Goal: Contribute content: Add original content to the website for others to see

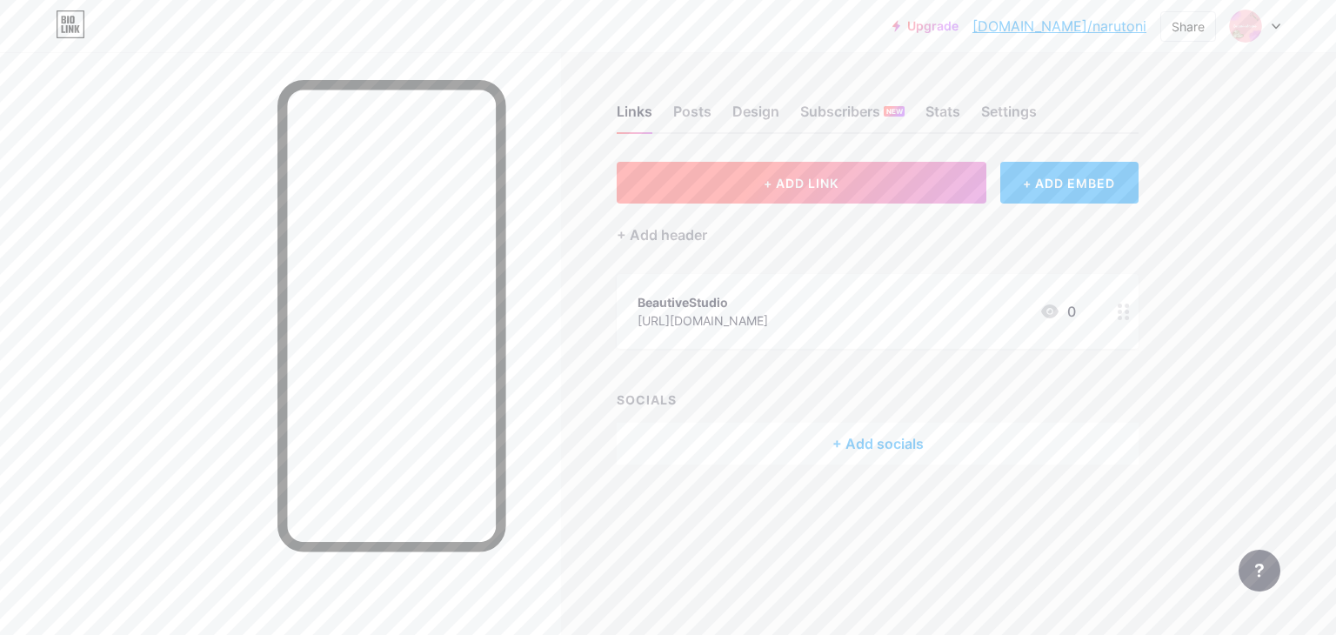
click at [856, 173] on button "+ ADD LINK" at bounding box center [801, 183] width 370 height 42
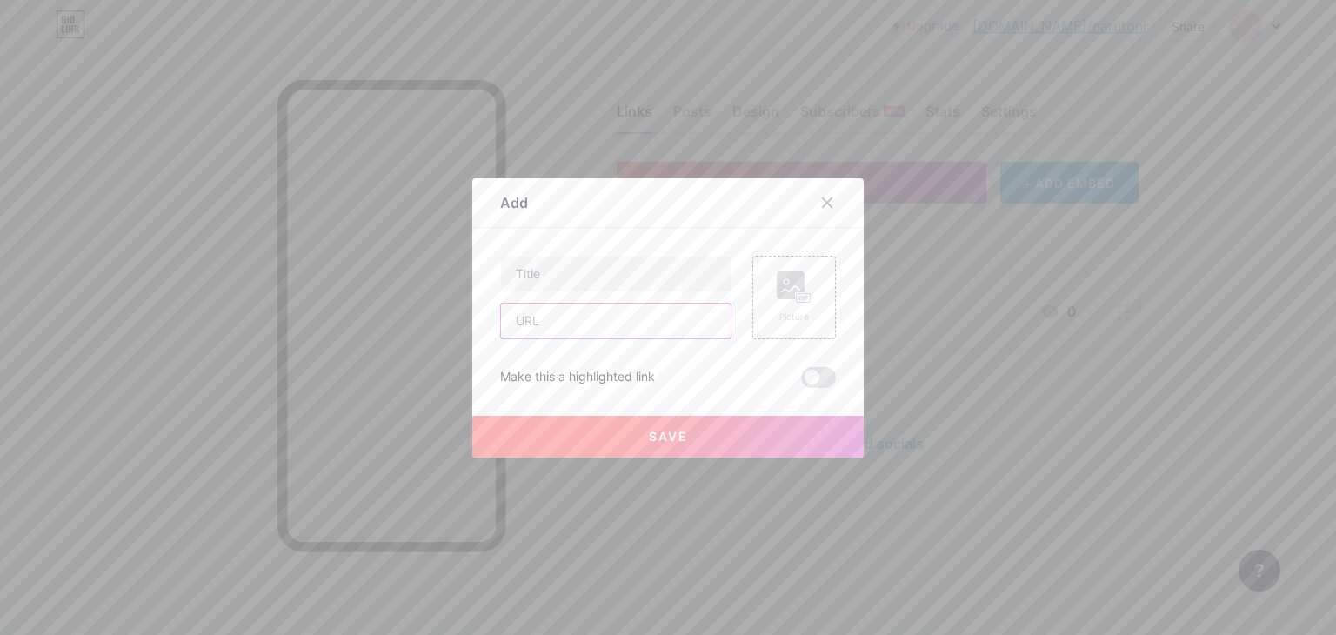
click at [647, 318] on input "text" at bounding box center [616, 320] width 230 height 35
click at [674, 323] on input "[URL][DOMAIN_NAME]" at bounding box center [616, 320] width 230 height 35
type input "[URL][DOMAIN_NAME]"
click at [630, 276] on input "text" at bounding box center [616, 274] width 230 height 35
type input "Our best skincare product"
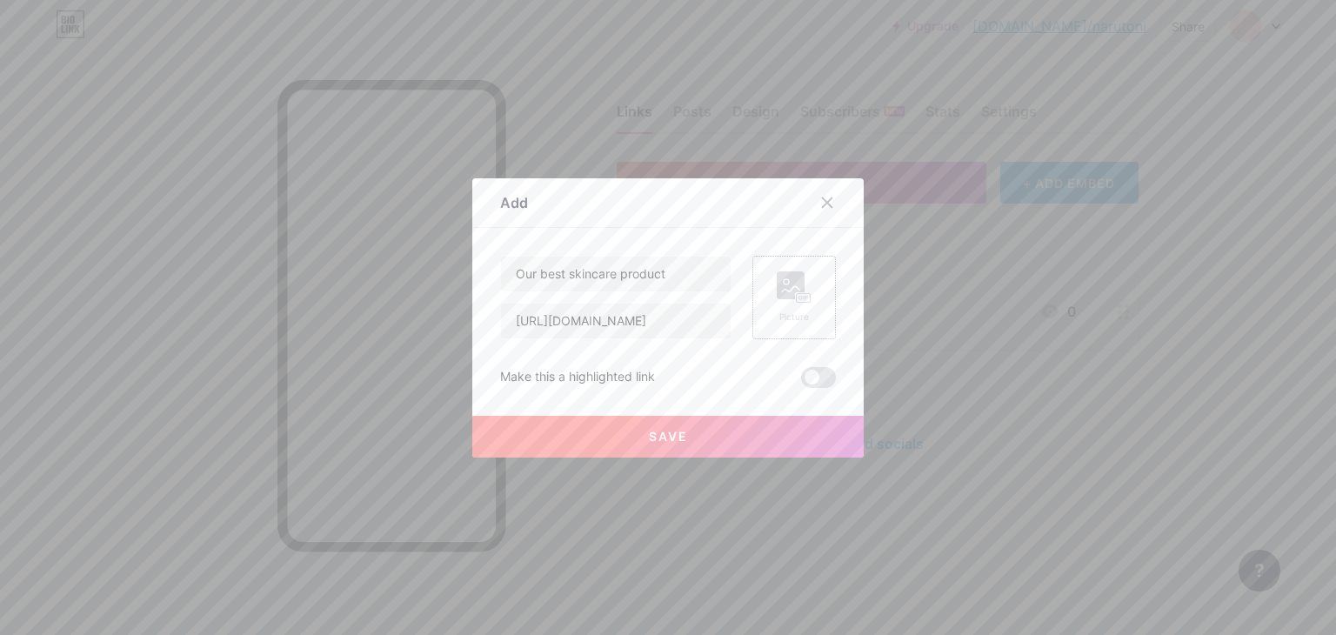
click at [776, 290] on rect at bounding box center [790, 285] width 28 height 28
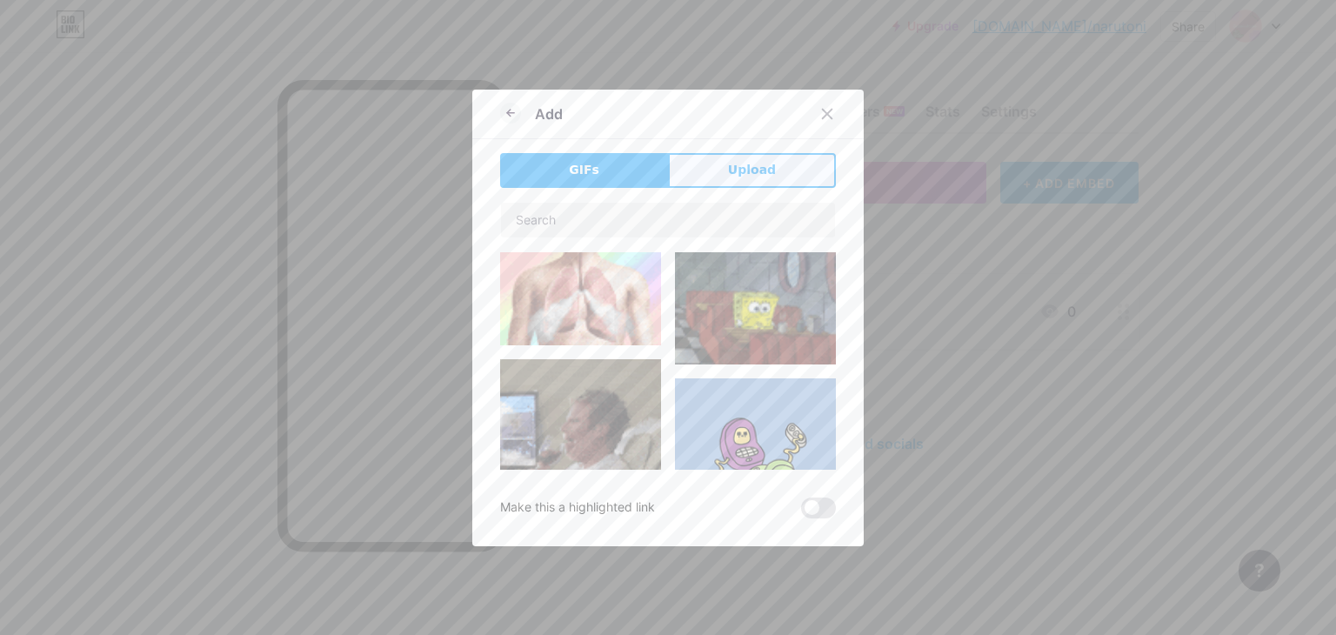
click at [720, 157] on button "Upload" at bounding box center [752, 170] width 168 height 35
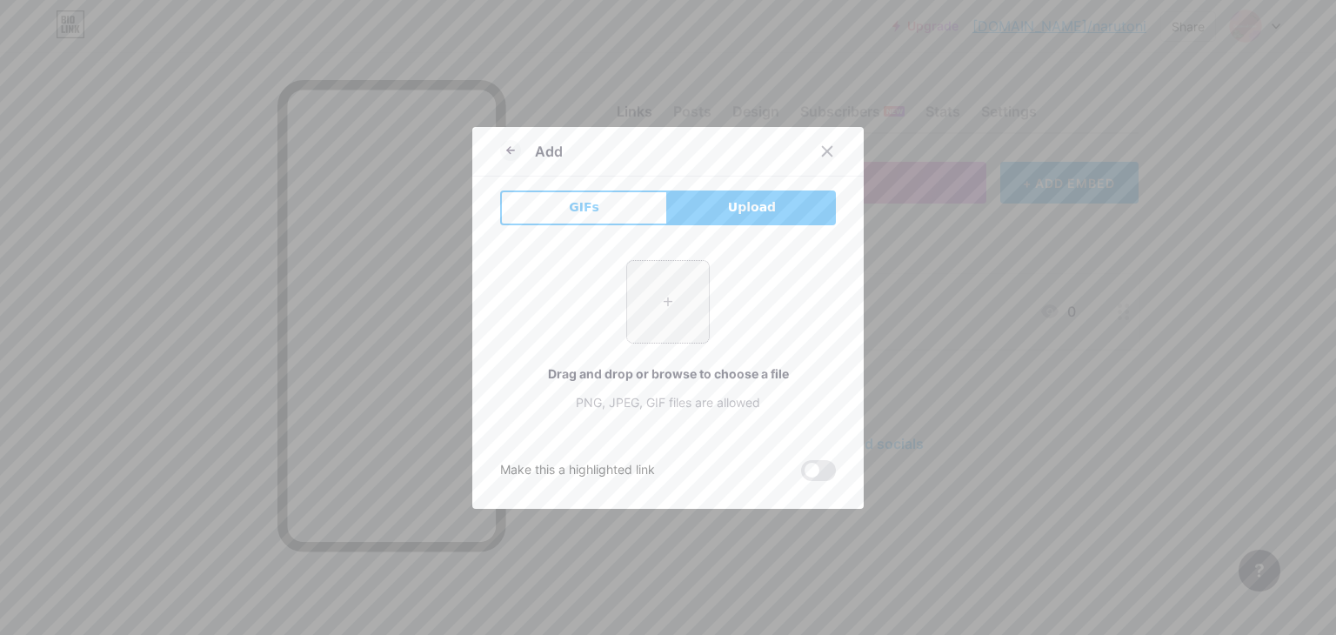
click at [685, 285] on input "file" at bounding box center [668, 302] width 82 height 82
type input "C:\fakepath\Екранна снимка [DATE] 181042.png"
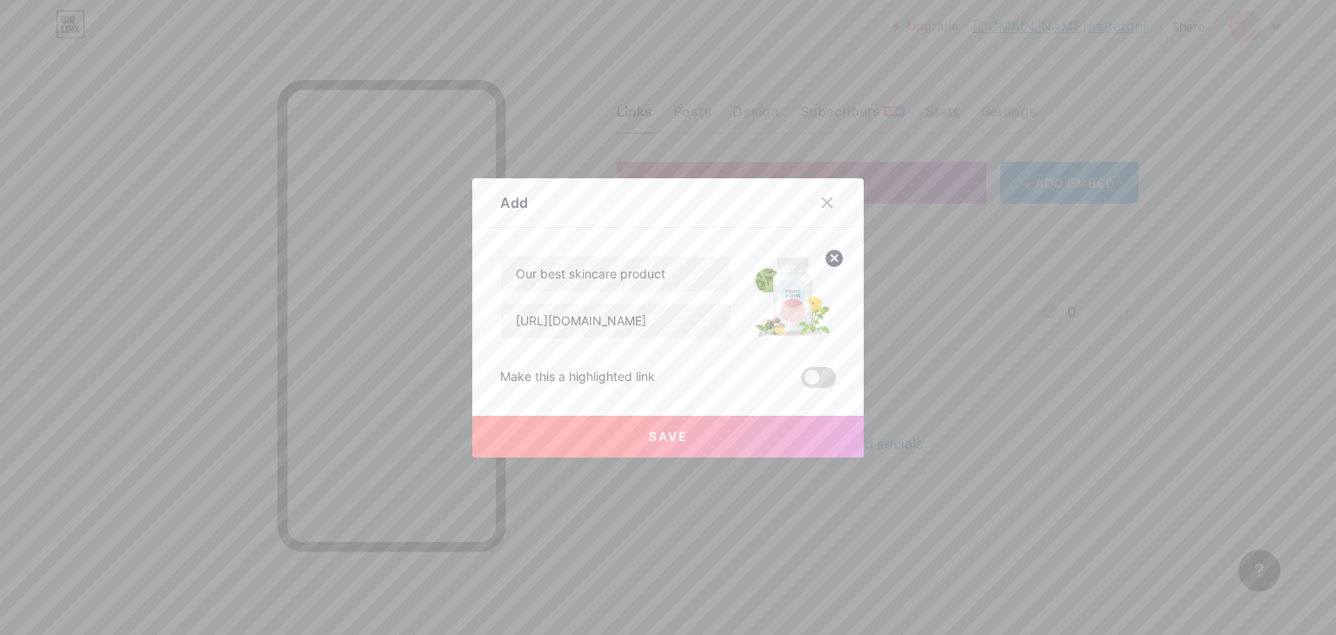
click at [823, 367] on span at bounding box center [818, 377] width 35 height 21
click at [801, 382] on input "checkbox" at bounding box center [801, 382] width 0 height 0
click at [789, 423] on button "Save" at bounding box center [667, 437] width 391 height 42
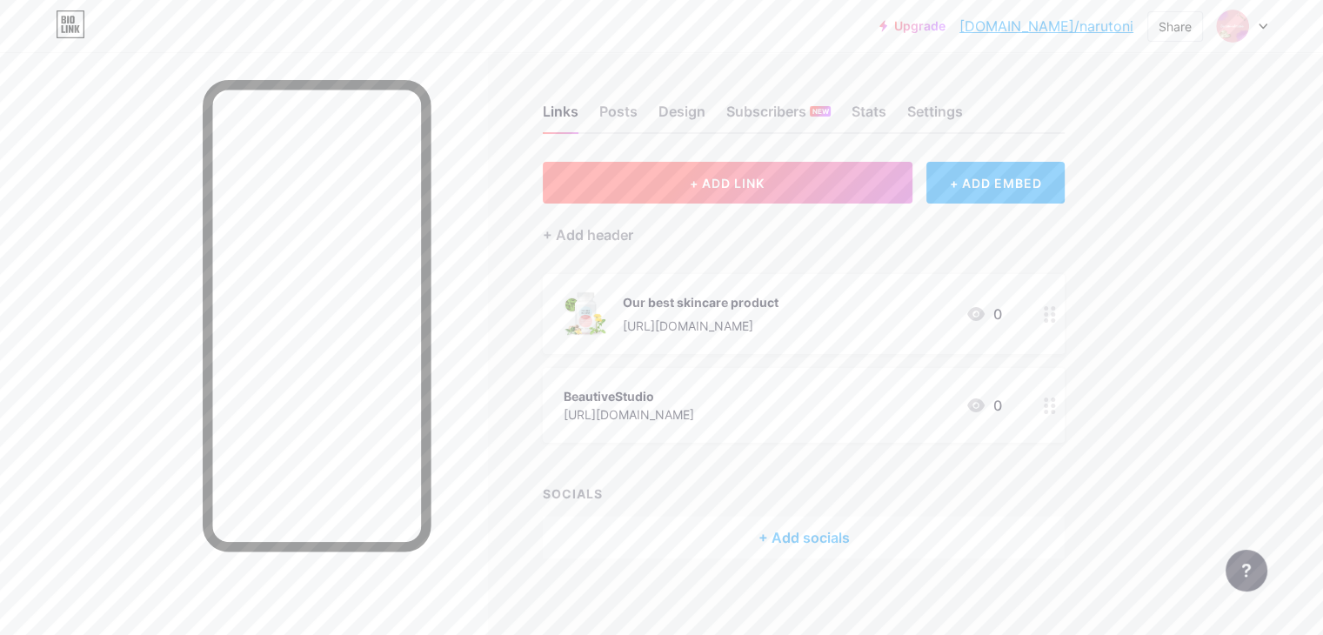
click at [862, 178] on button "+ ADD LINK" at bounding box center [728, 183] width 370 height 42
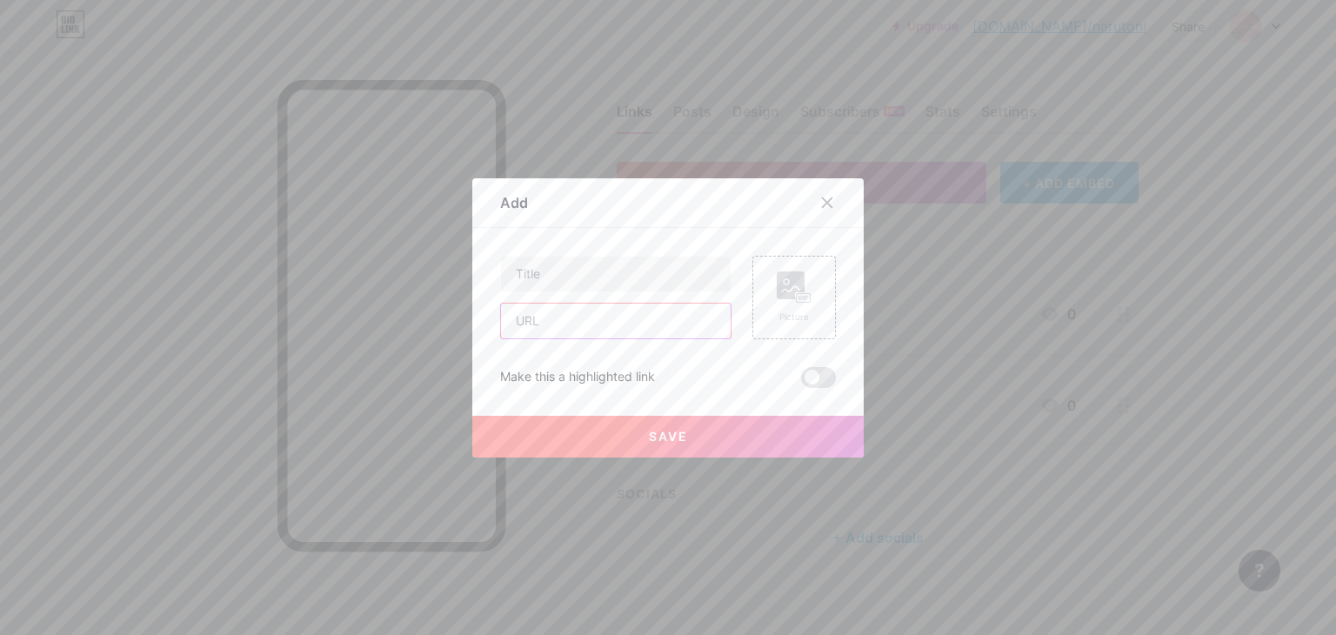
click at [553, 328] on input "text" at bounding box center [616, 320] width 230 height 35
paste input "[URL][DOMAIN_NAME]"
type input "[URL][DOMAIN_NAME]"
click at [616, 279] on input "text" at bounding box center [616, 274] width 230 height 35
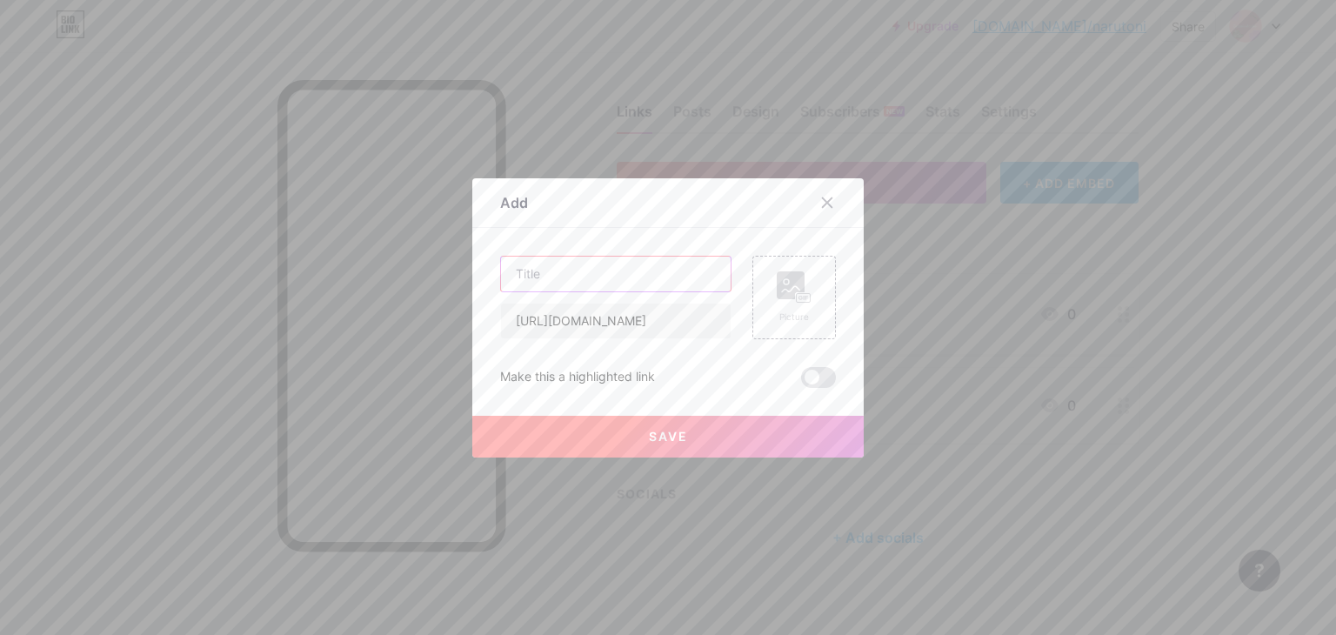
scroll to position [0, 0]
click at [820, 199] on icon at bounding box center [827, 203] width 14 height 14
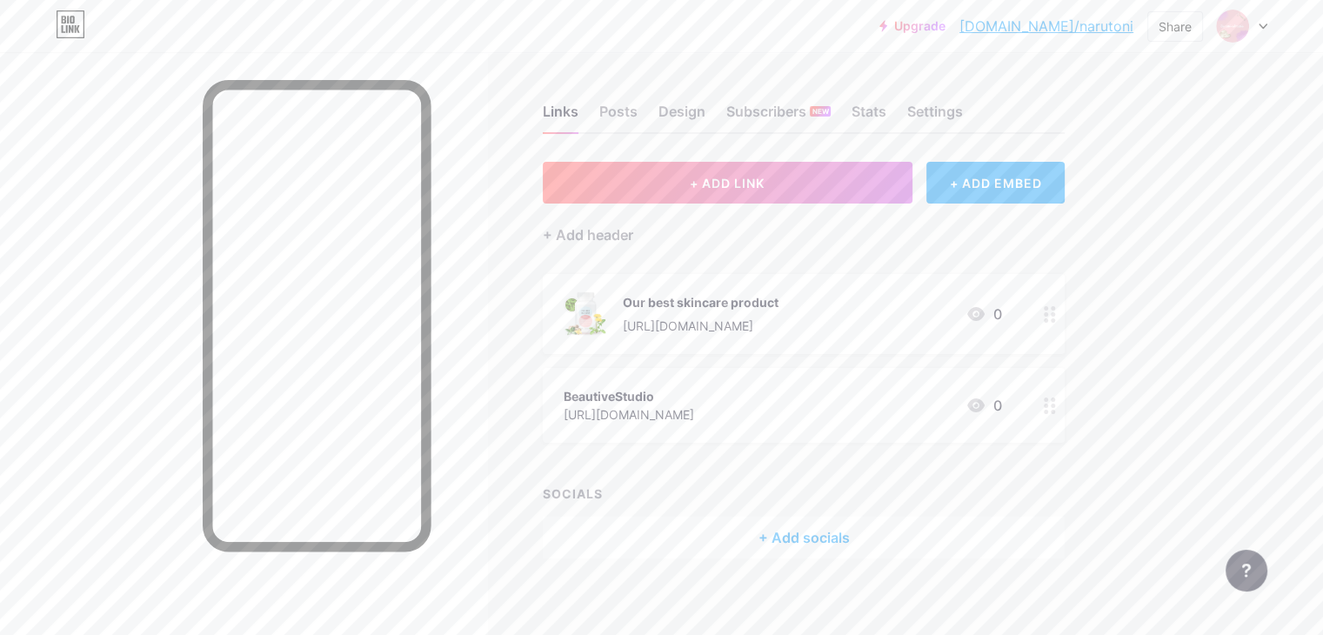
click at [743, 314] on div "Our best skincare product [URL][DOMAIN_NAME]" at bounding box center [701, 313] width 156 height 45
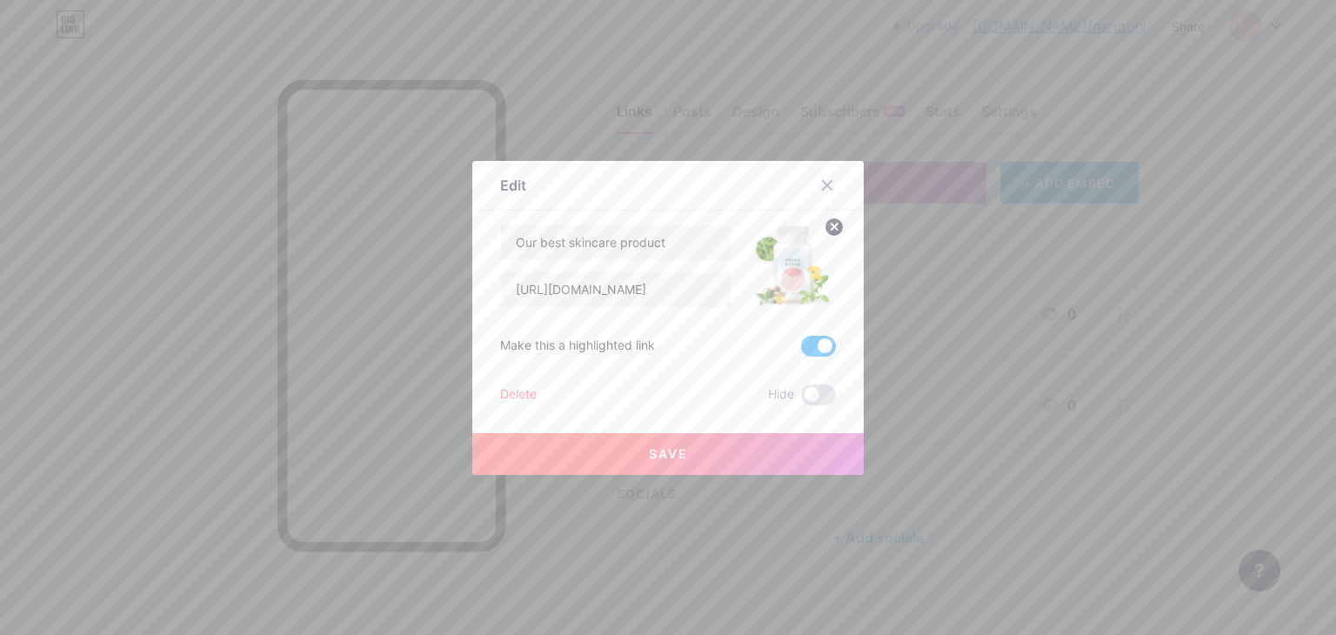
click at [696, 453] on button "Save" at bounding box center [667, 454] width 391 height 42
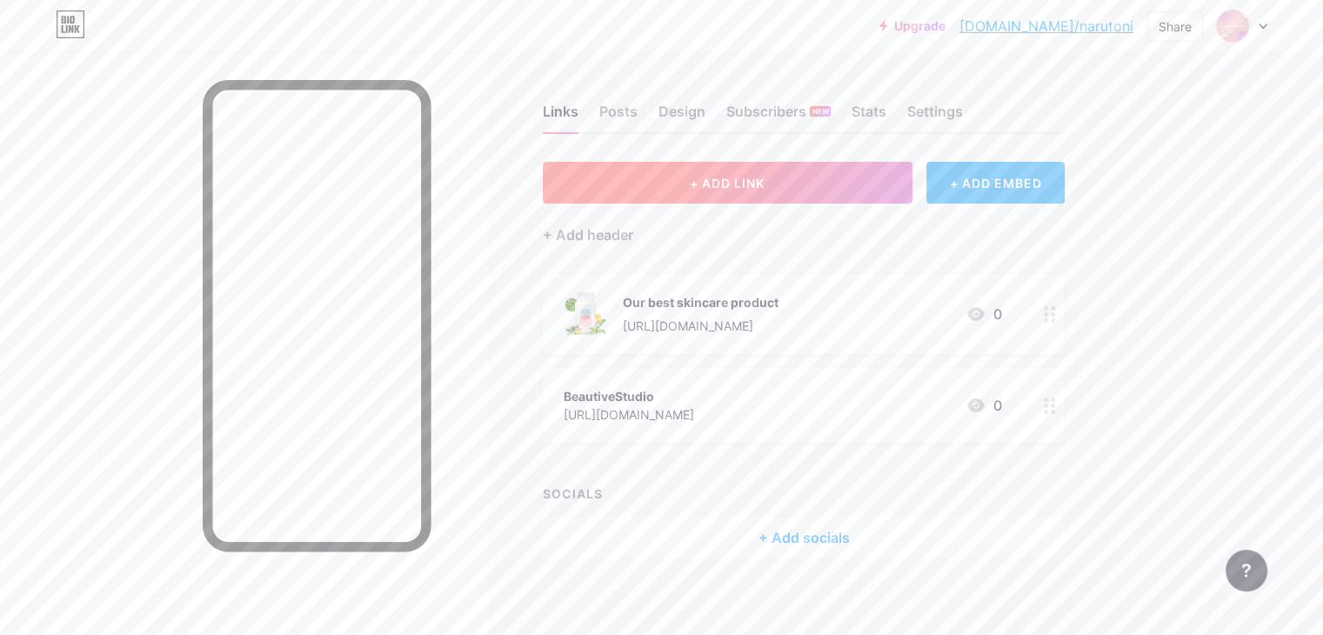
click at [814, 196] on button "+ ADD LINK" at bounding box center [728, 183] width 370 height 42
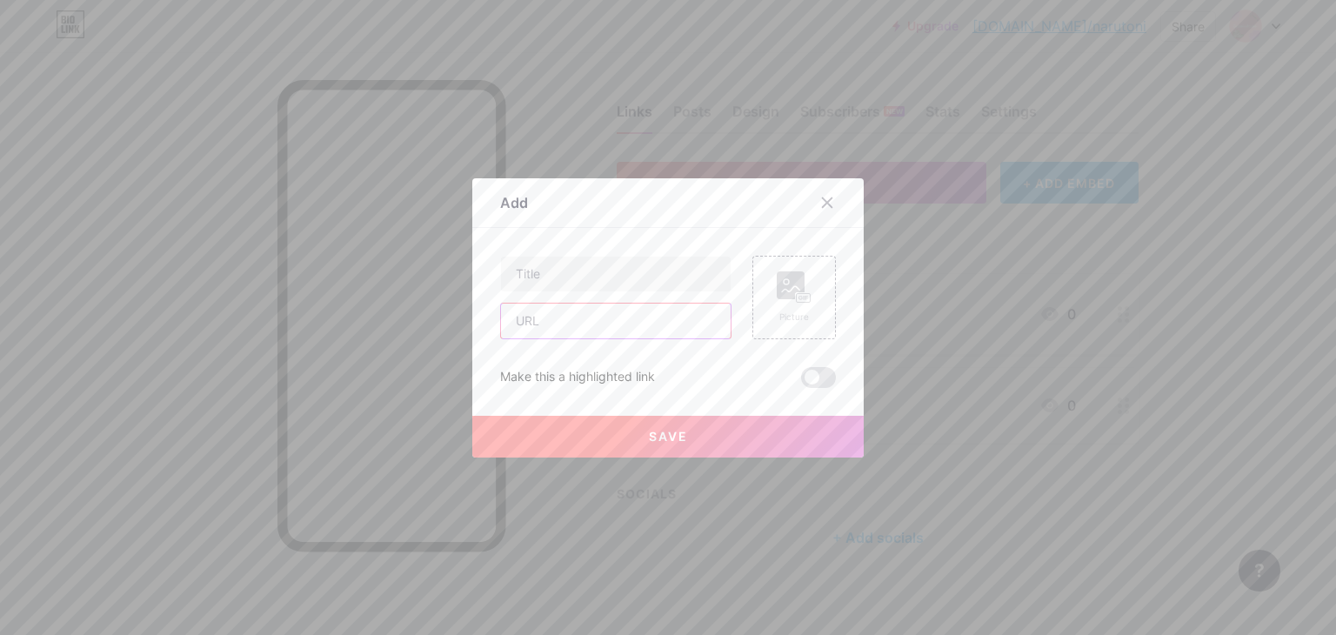
click at [611, 328] on input "text" at bounding box center [616, 320] width 230 height 35
paste input "[URL][DOMAIN_NAME]"
type input "[URL][DOMAIN_NAME]"
click at [636, 266] on input "text" at bounding box center [616, 274] width 230 height 35
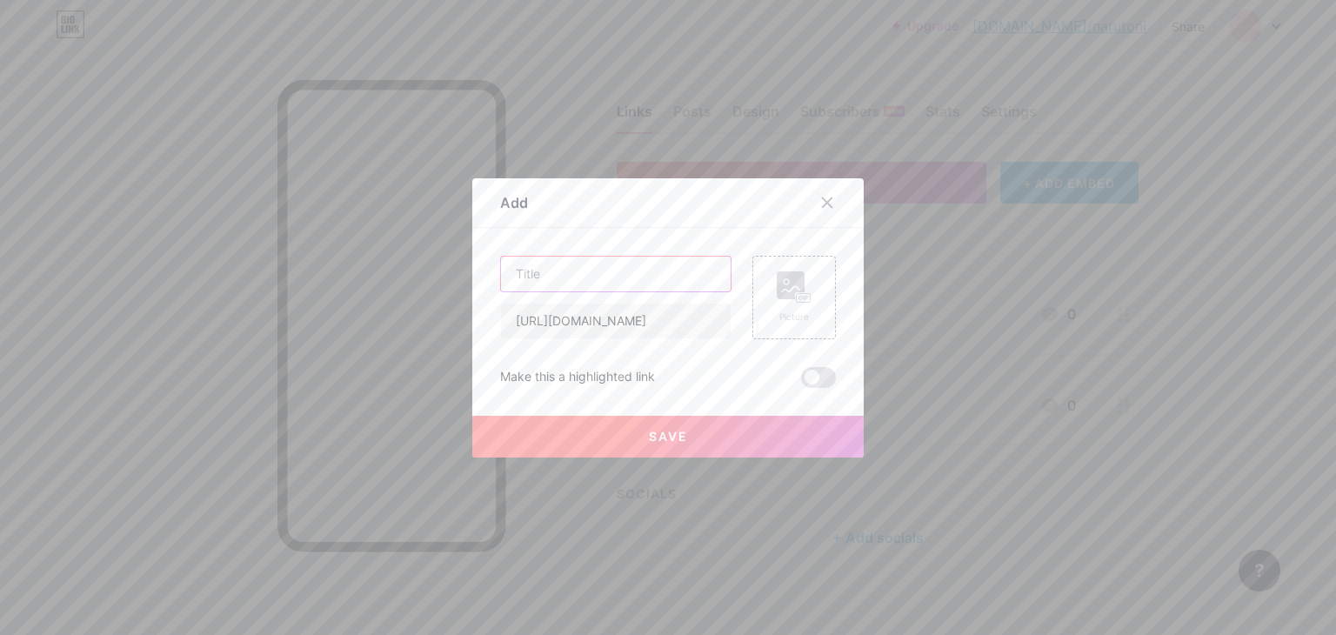
scroll to position [0, 0]
type input "Our best toenail product"
click at [775, 323] on div "Picture" at bounding box center [793, 297] width 83 height 83
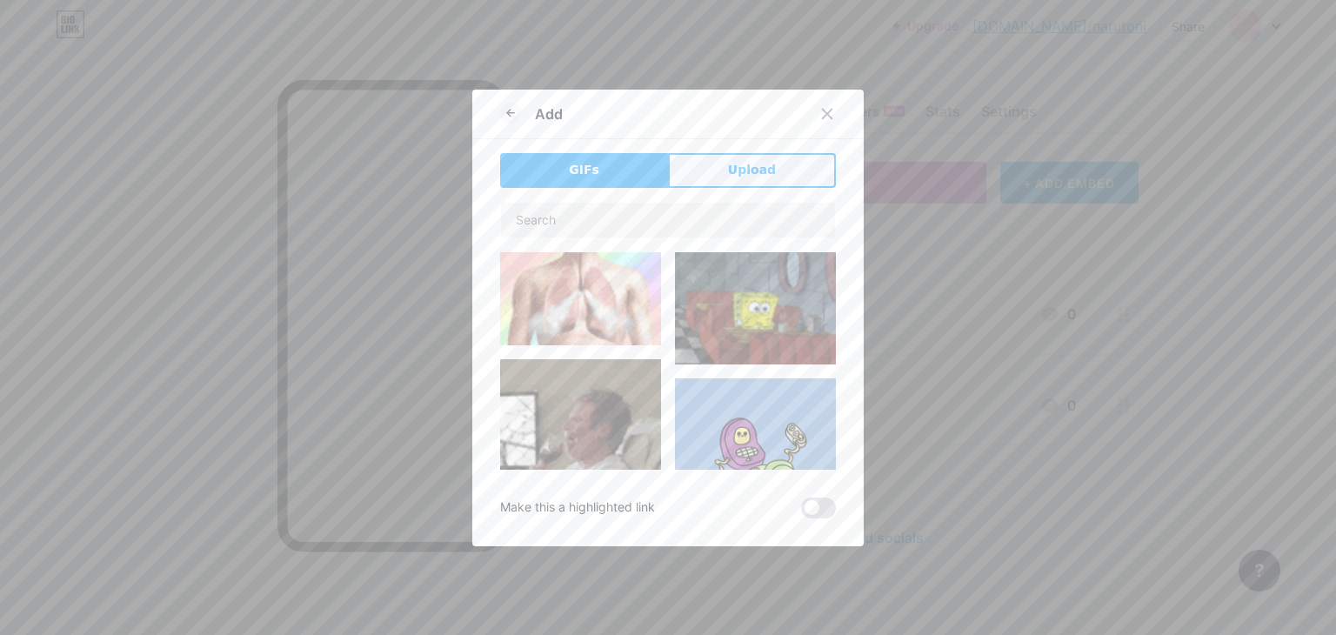
click at [709, 175] on button "Upload" at bounding box center [752, 170] width 168 height 35
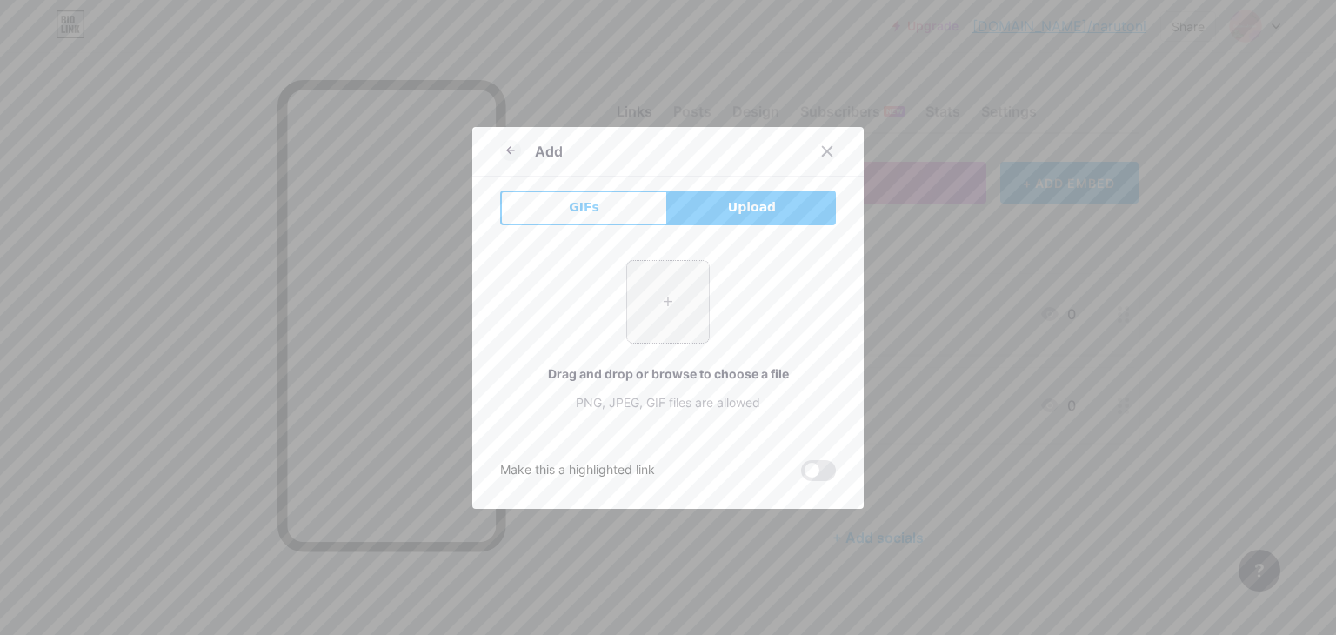
click at [655, 305] on input "file" at bounding box center [668, 302] width 82 height 82
type input "C:\fakepath\Екранна снимка [DATE] 181607.png"
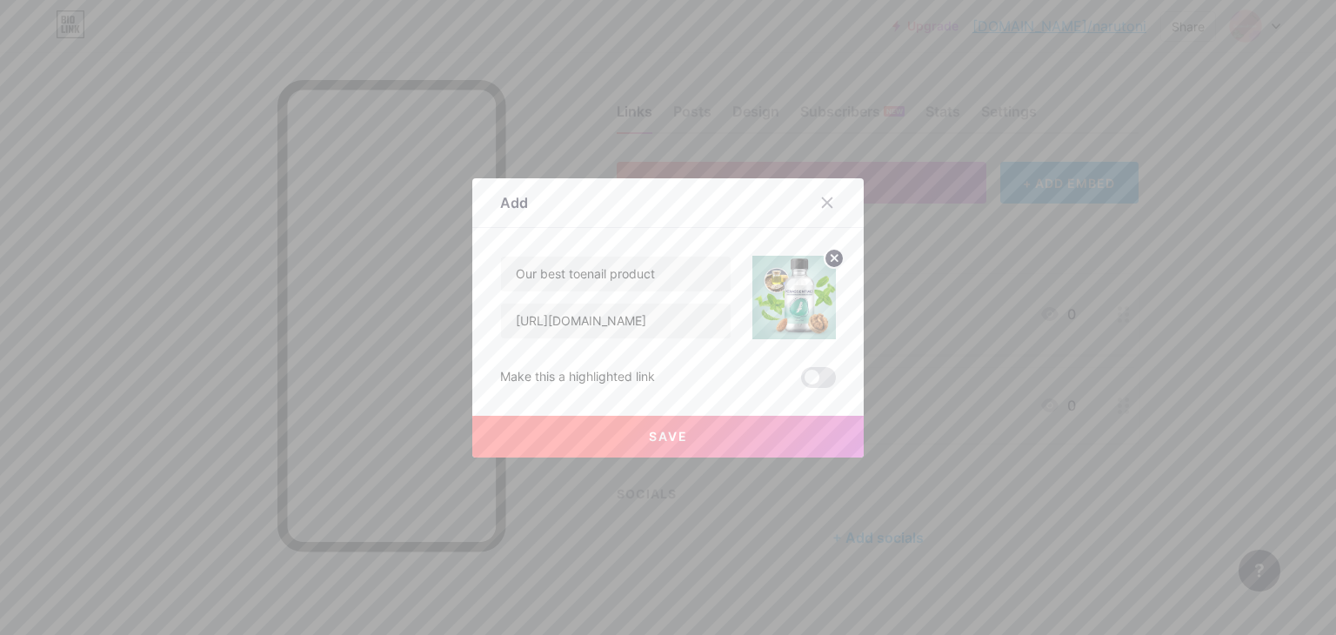
click at [769, 426] on button "Save" at bounding box center [667, 437] width 391 height 42
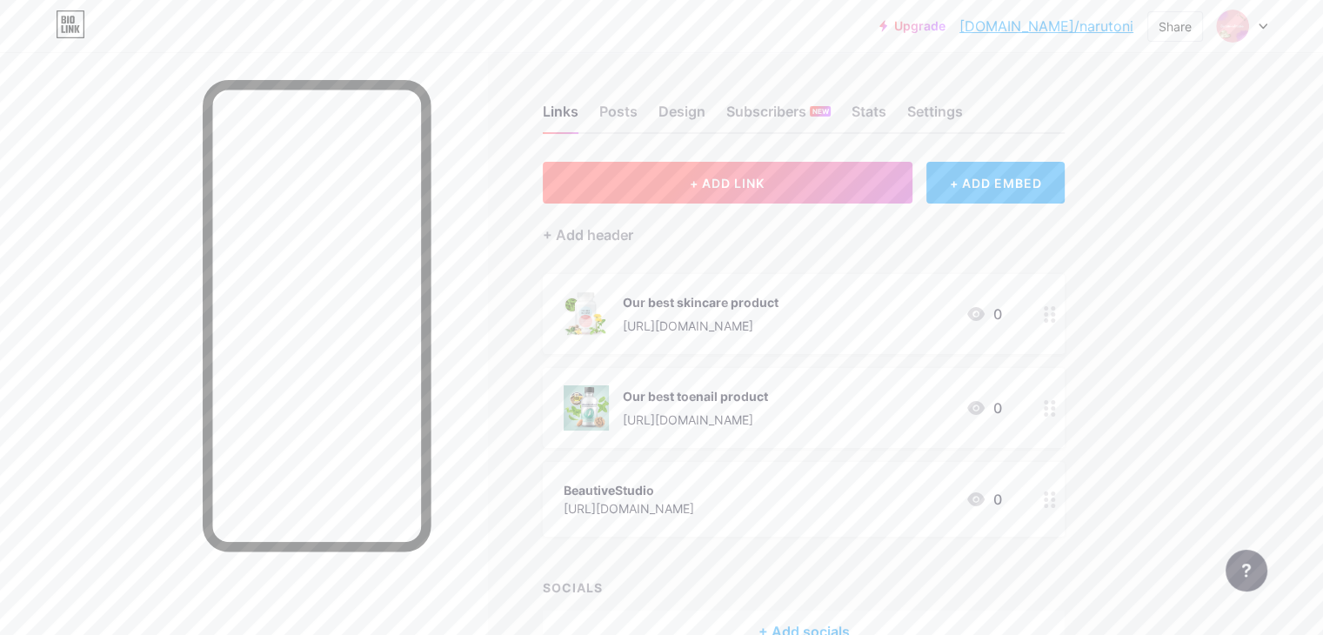
click at [758, 187] on button "+ ADD LINK" at bounding box center [728, 183] width 370 height 42
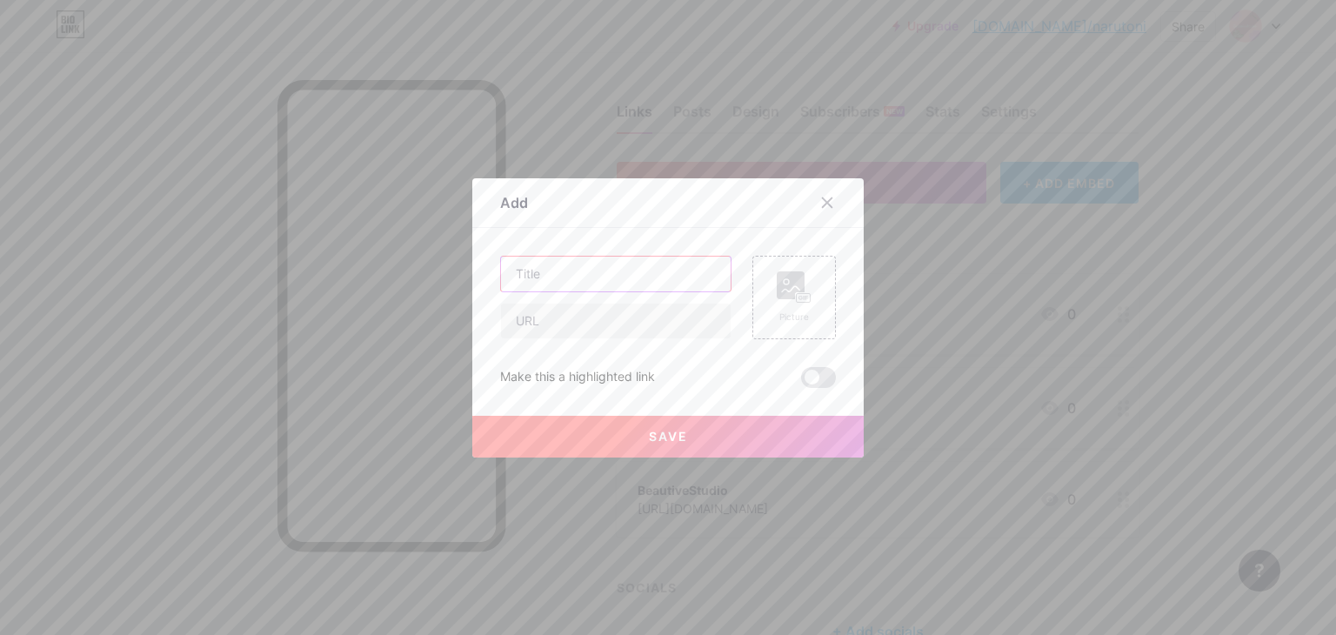
click at [582, 278] on input "text" at bounding box center [616, 274] width 230 height 35
click at [570, 321] on input "text" at bounding box center [616, 320] width 230 height 35
paste input "[URL][DOMAIN_NAME]"
type input "[URL][DOMAIN_NAME]"
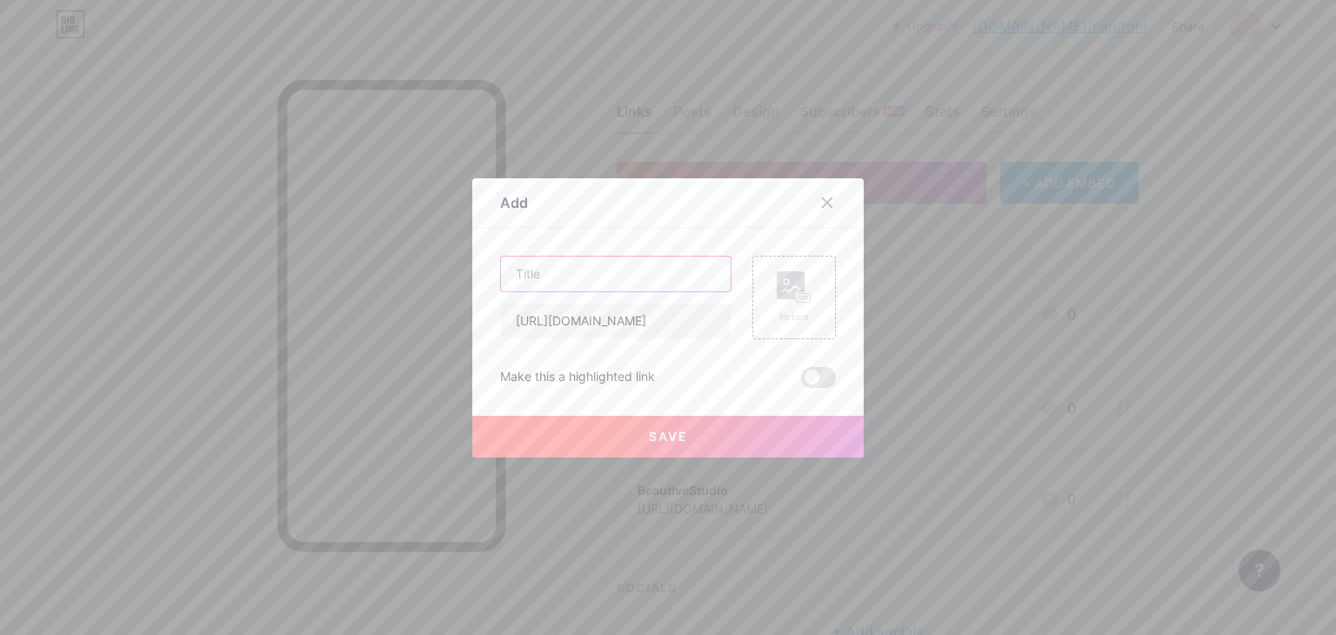
click at [563, 279] on input "text" at bounding box center [616, 274] width 230 height 35
type input "Our best skincare product"
click at [776, 290] on rect at bounding box center [790, 285] width 28 height 28
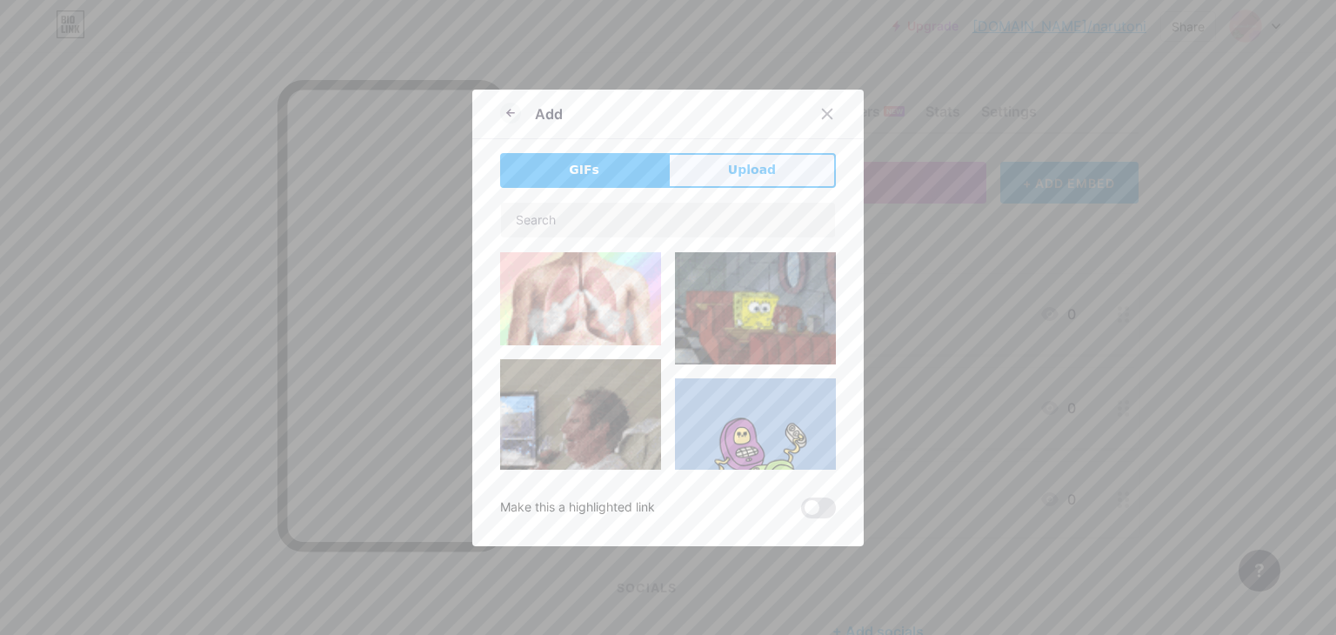
click at [716, 175] on button "Upload" at bounding box center [752, 170] width 168 height 35
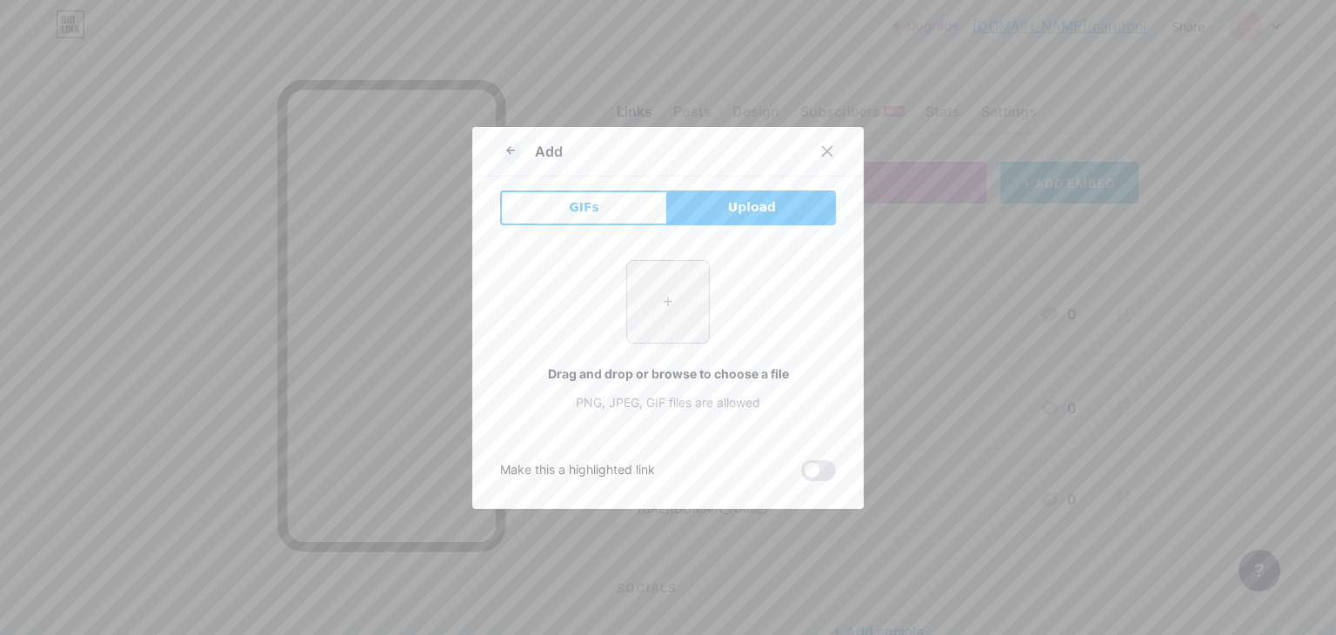
click at [669, 270] on input "file" at bounding box center [668, 302] width 82 height 82
type input "C:\fakepath\Екранна снимка [DATE] 181803.png"
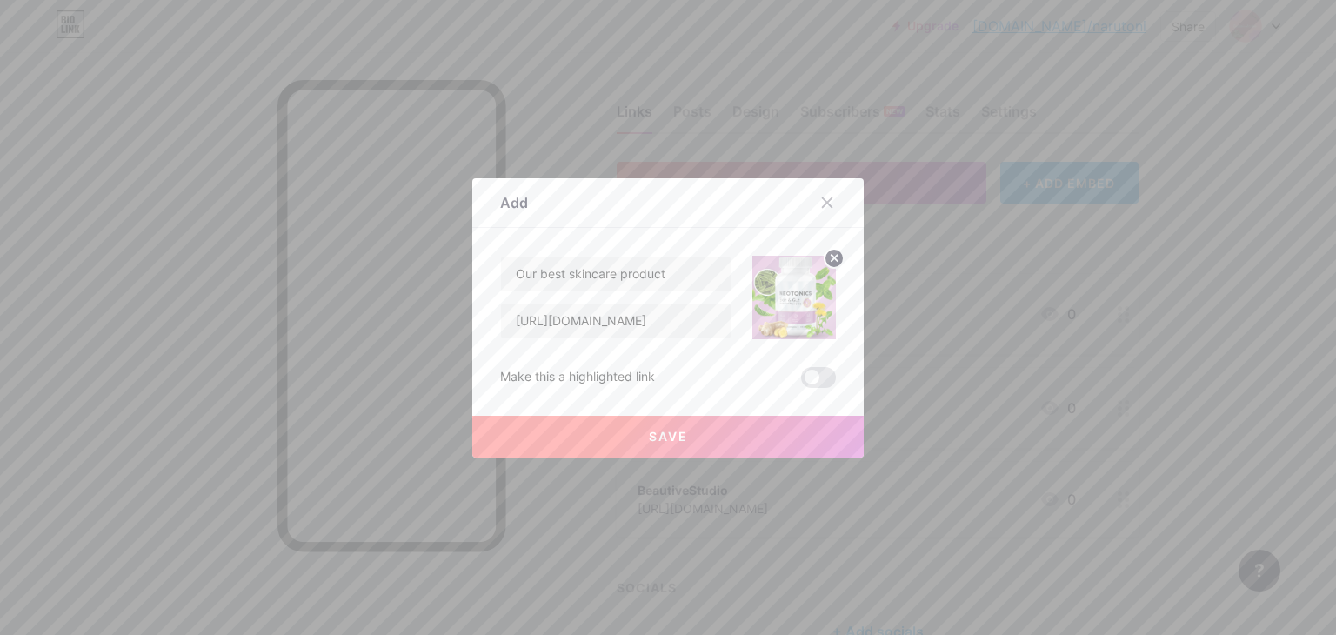
click at [740, 436] on button "Save" at bounding box center [667, 437] width 391 height 42
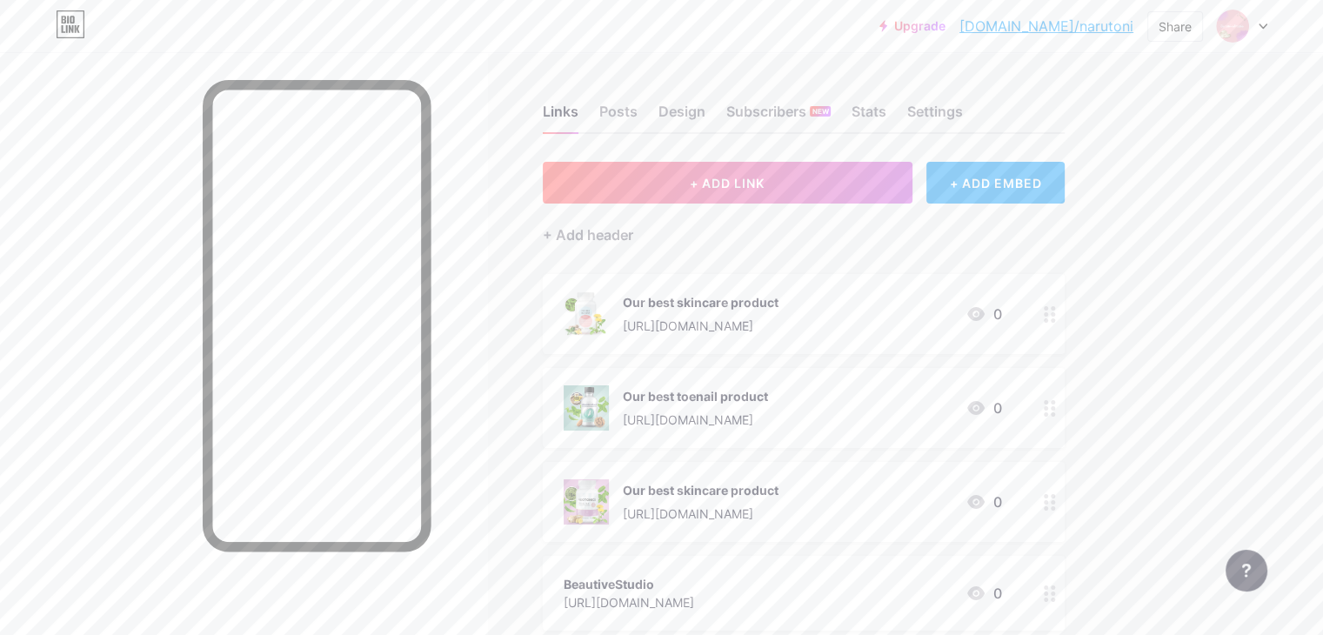
drag, startPoint x: 856, startPoint y: 500, endPoint x: 852, endPoint y: 490, distance: 11.3
click at [778, 490] on div "Our best skincare product [URL][DOMAIN_NAME]" at bounding box center [701, 501] width 156 height 45
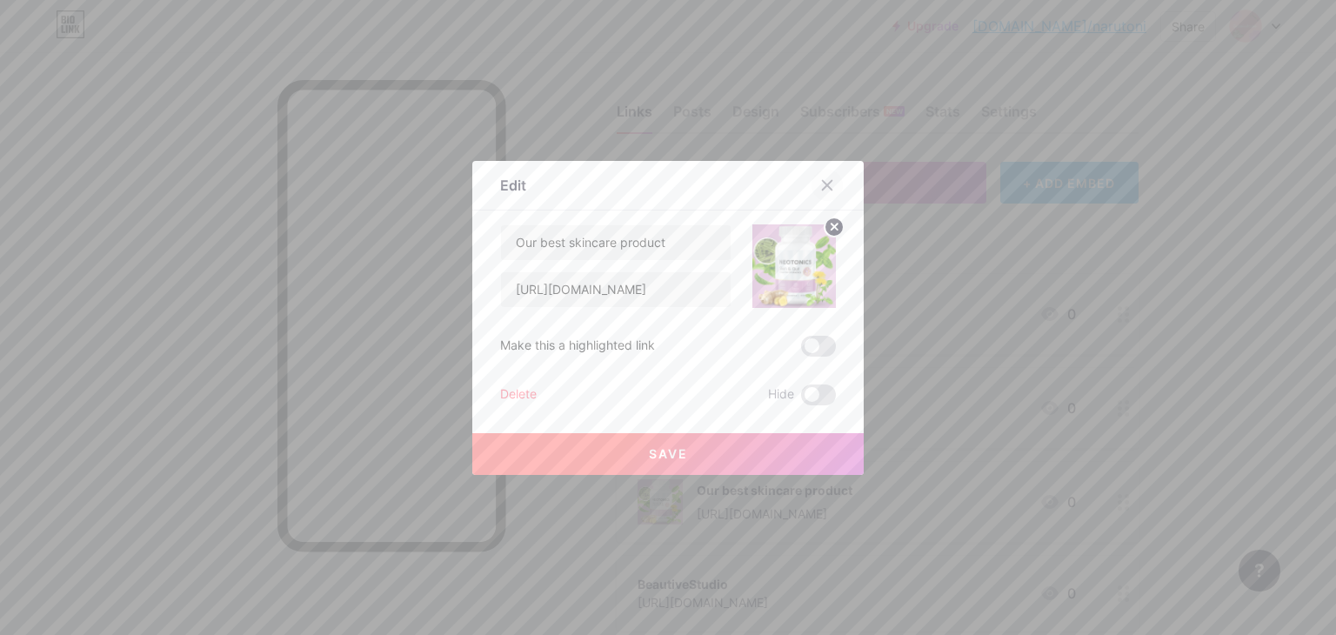
click at [820, 179] on icon at bounding box center [827, 185] width 14 height 14
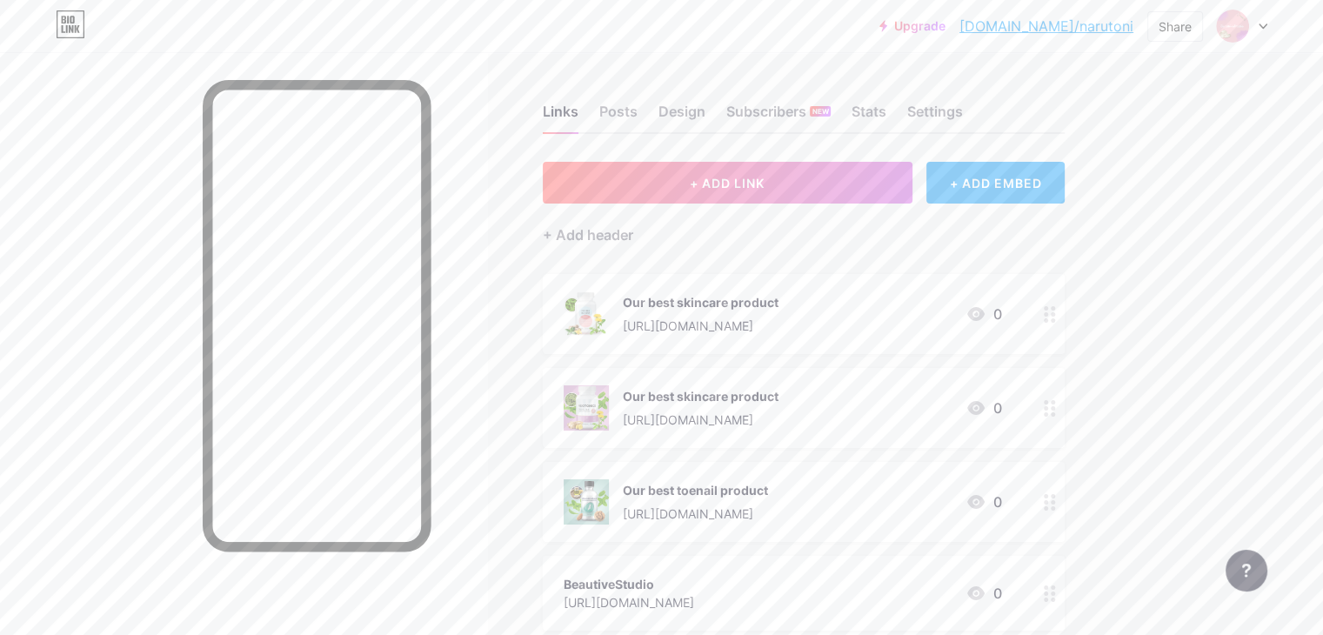
click at [778, 297] on div "Our best skincare product" at bounding box center [701, 302] width 156 height 18
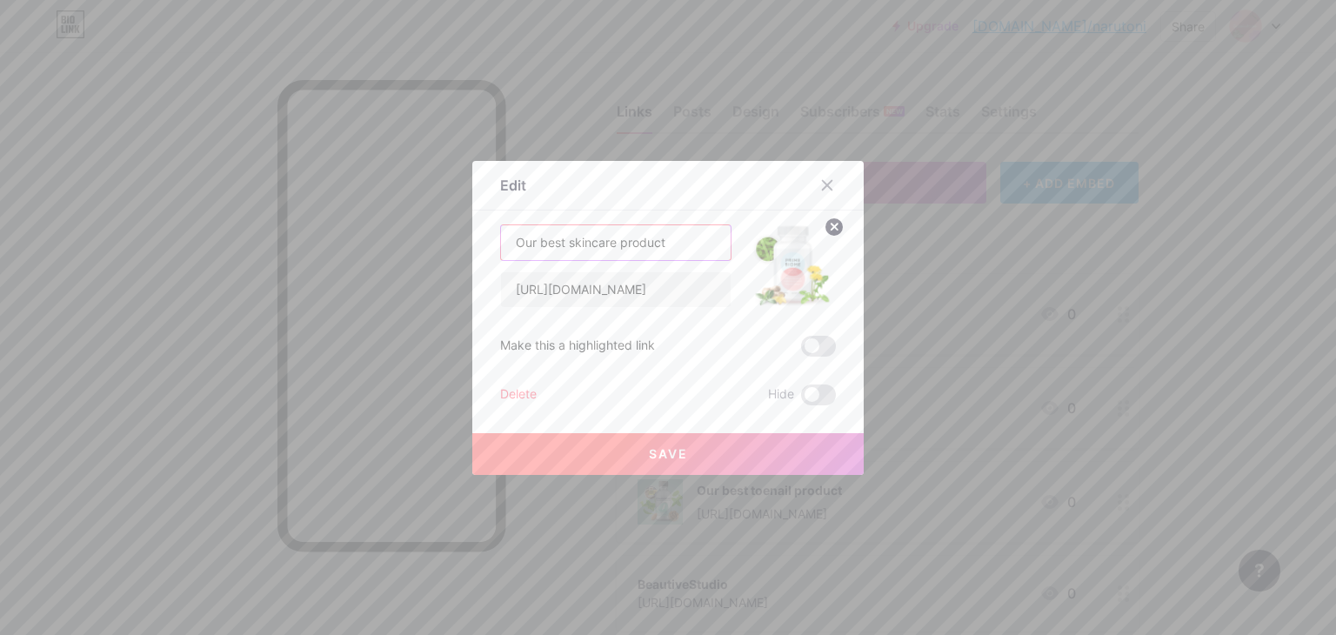
click at [699, 244] on input "Our best skincare product" at bounding box center [616, 242] width 230 height 35
type input "Our best skincare product for younger women"
click at [817, 344] on span at bounding box center [818, 346] width 35 height 21
click at [801, 350] on input "checkbox" at bounding box center [801, 350] width 0 height 0
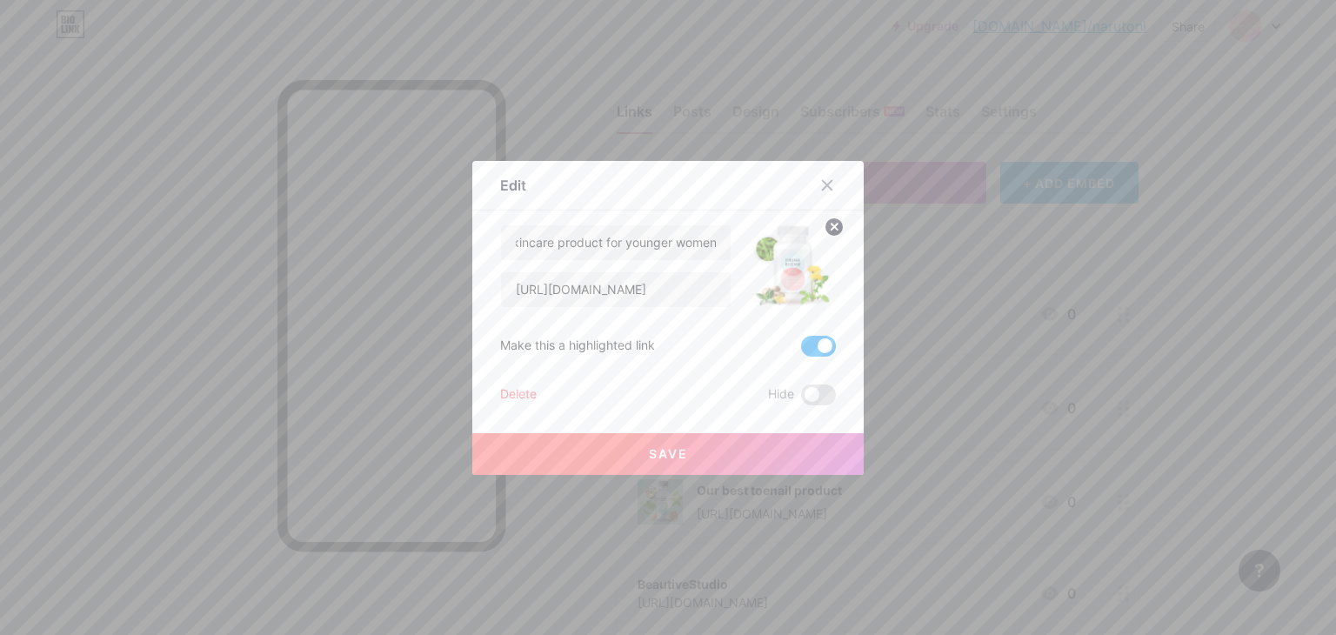
scroll to position [0, 0]
click at [762, 450] on button "Save" at bounding box center [667, 454] width 391 height 42
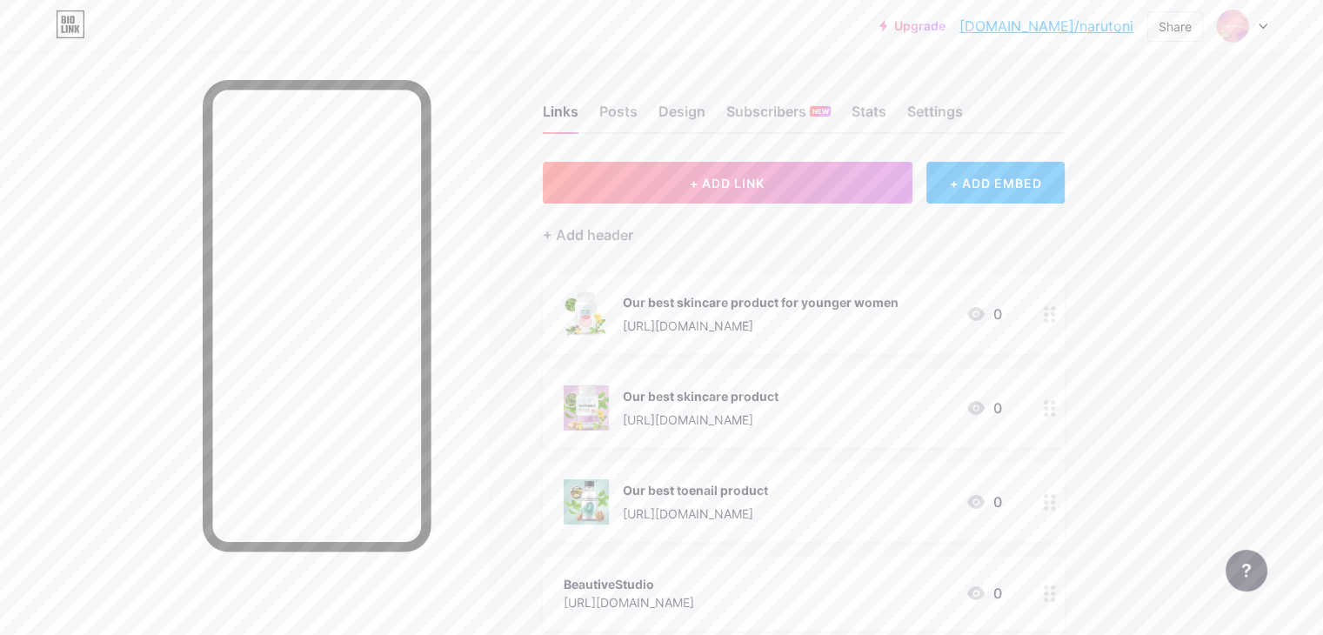
click at [778, 399] on div "Our best skincare product" at bounding box center [701, 396] width 156 height 18
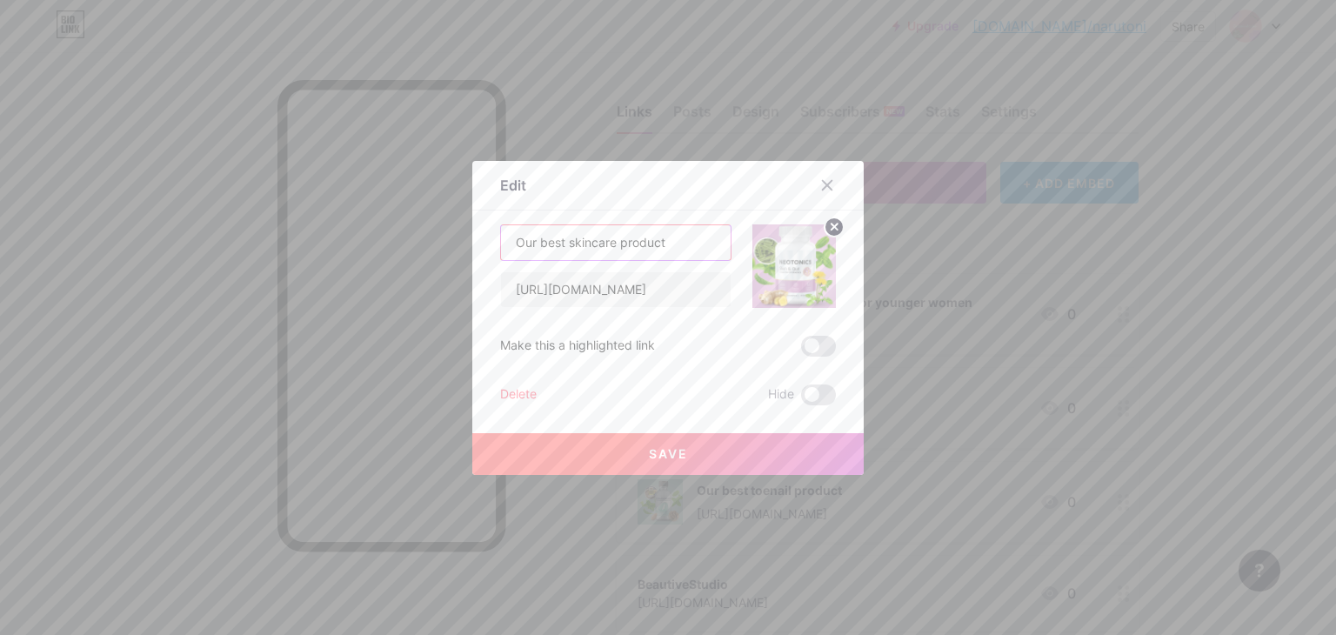
click at [674, 248] on input "Our best skincare product" at bounding box center [616, 242] width 230 height 35
type input "Our best skincare product for elderly women"
click at [821, 349] on span at bounding box center [818, 346] width 35 height 21
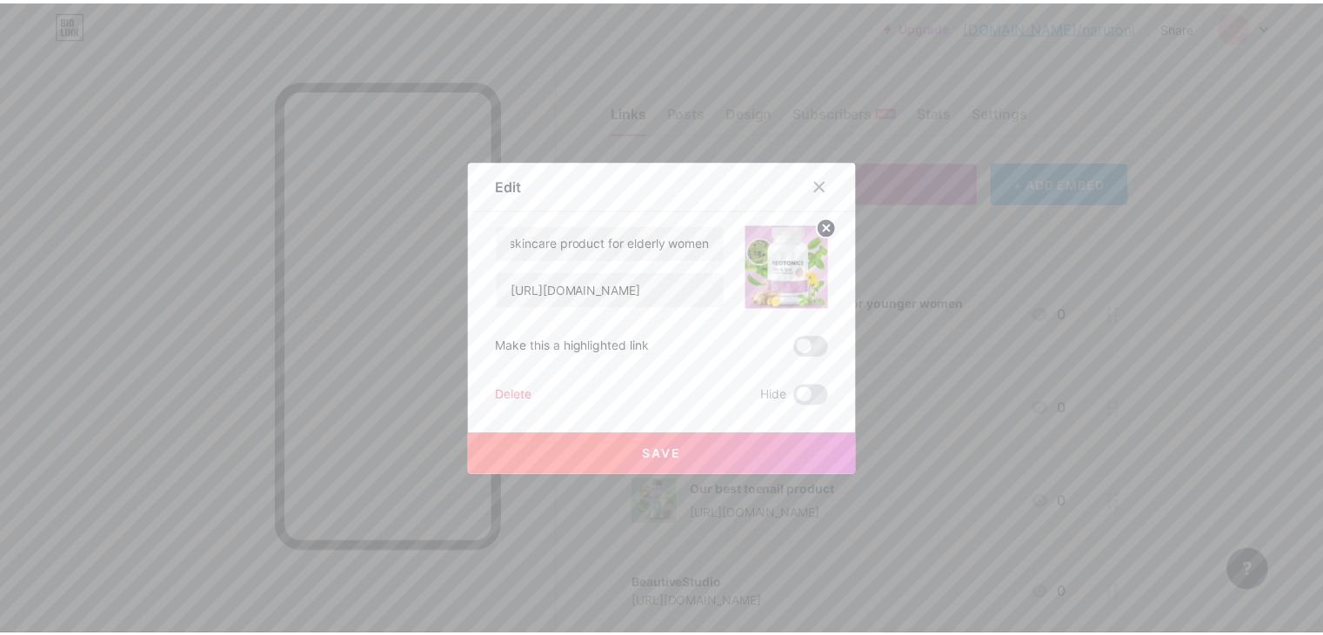
scroll to position [0, 0]
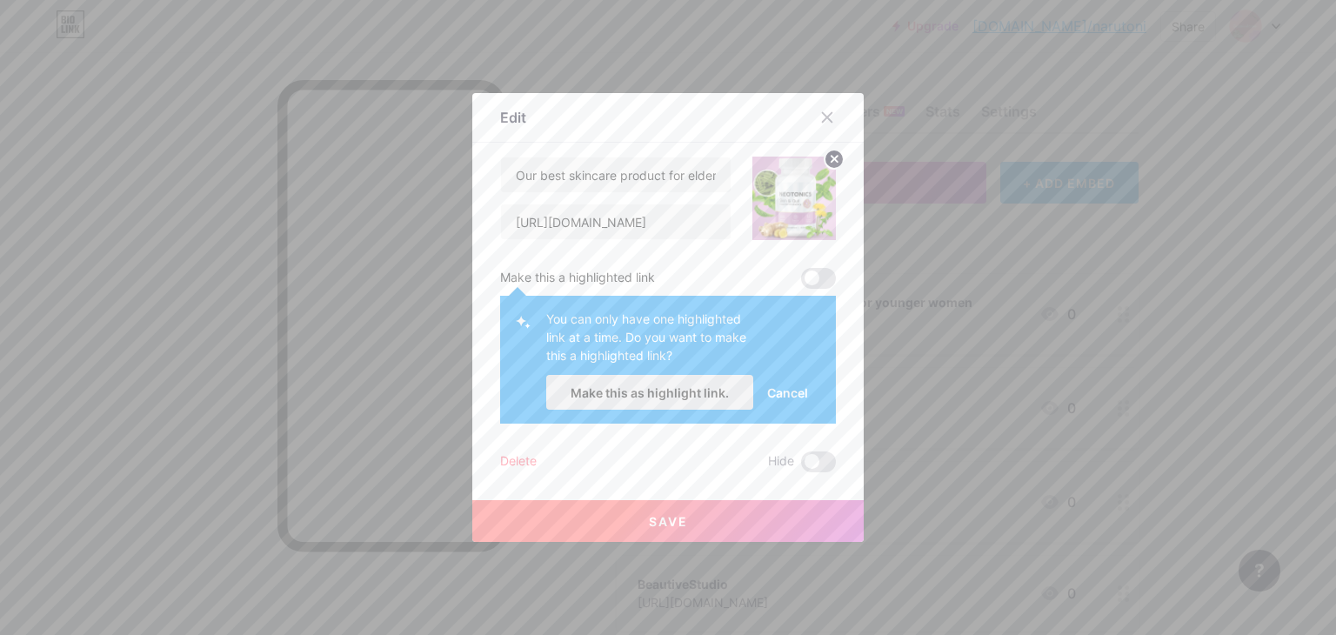
click at [676, 385] on span "Make this as highlight link." at bounding box center [649, 392] width 158 height 15
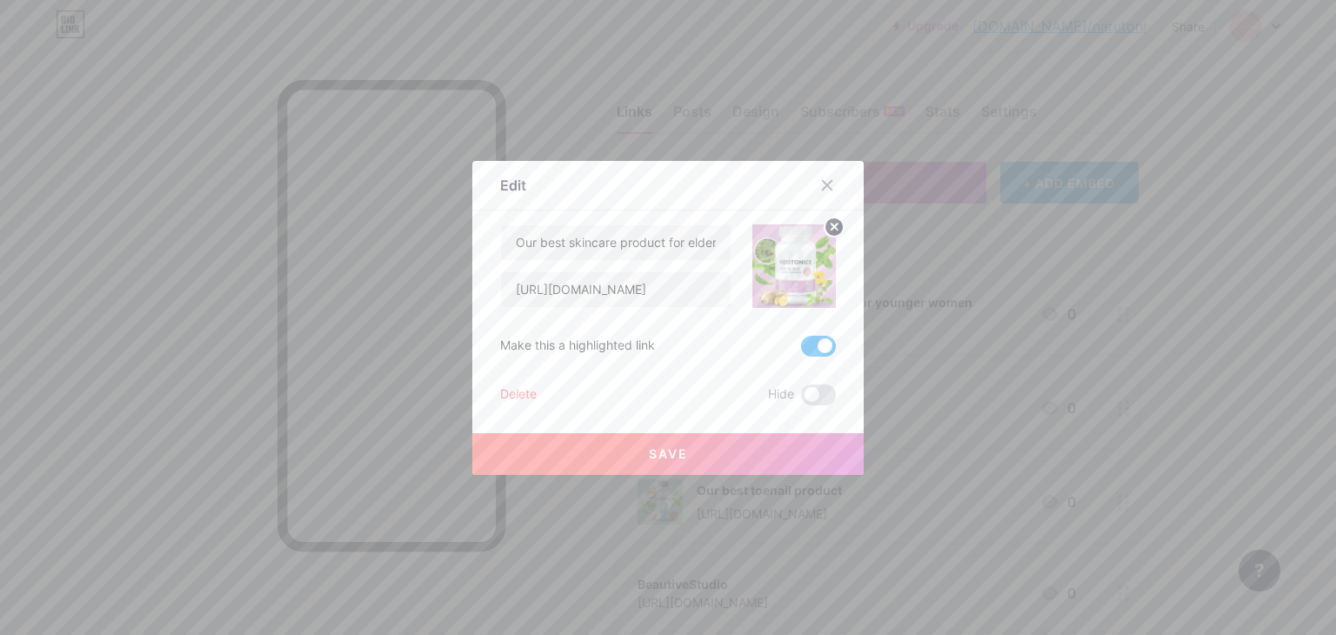
click at [737, 455] on button "Save" at bounding box center [667, 454] width 391 height 42
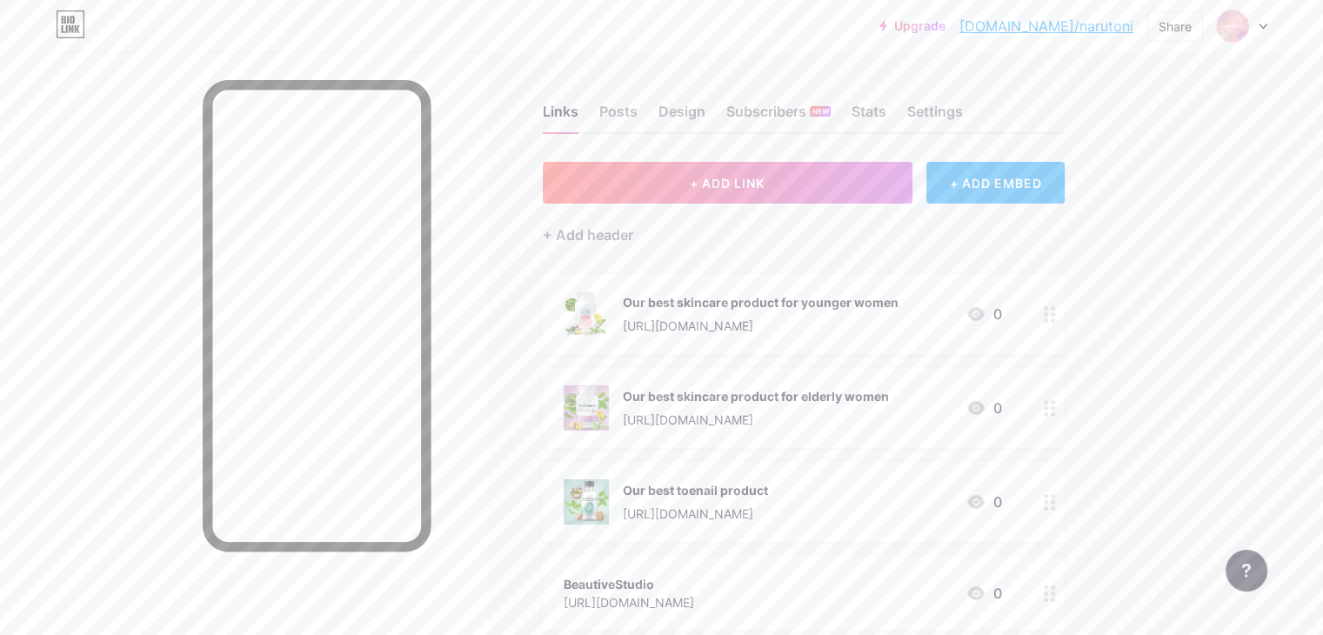
click at [1064, 493] on div "Our best toenail product [URL][DOMAIN_NAME] 0" at bounding box center [804, 502] width 522 height 80
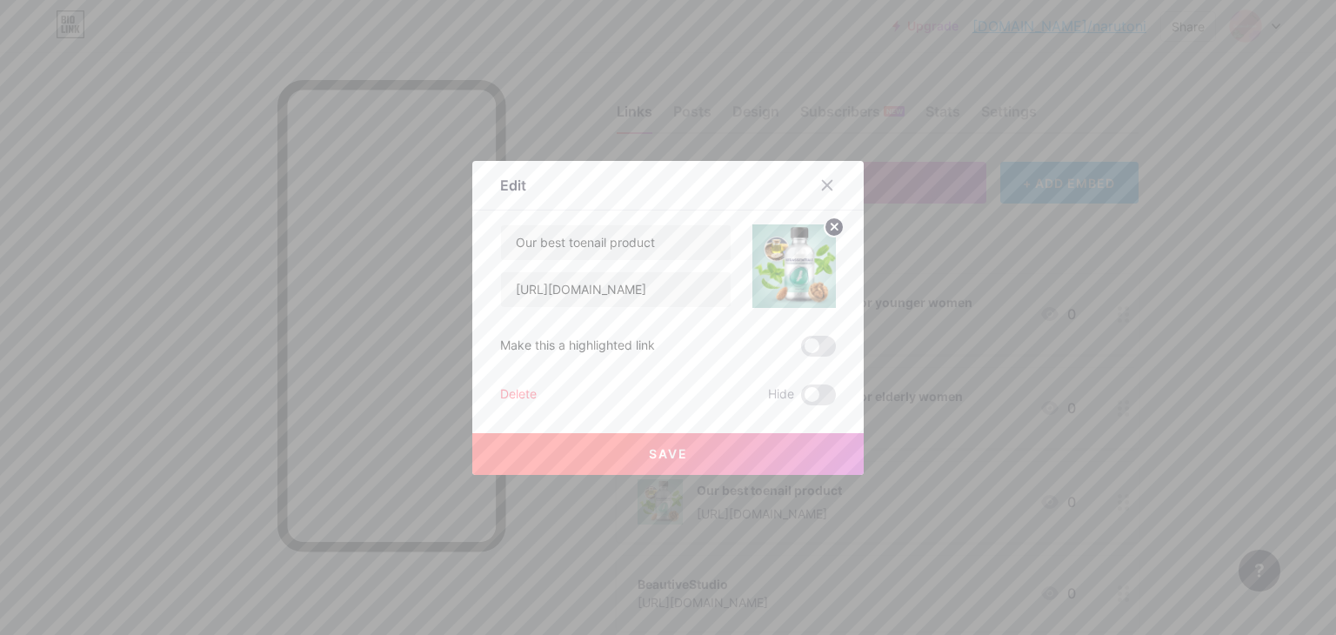
click at [815, 343] on span at bounding box center [818, 346] width 35 height 21
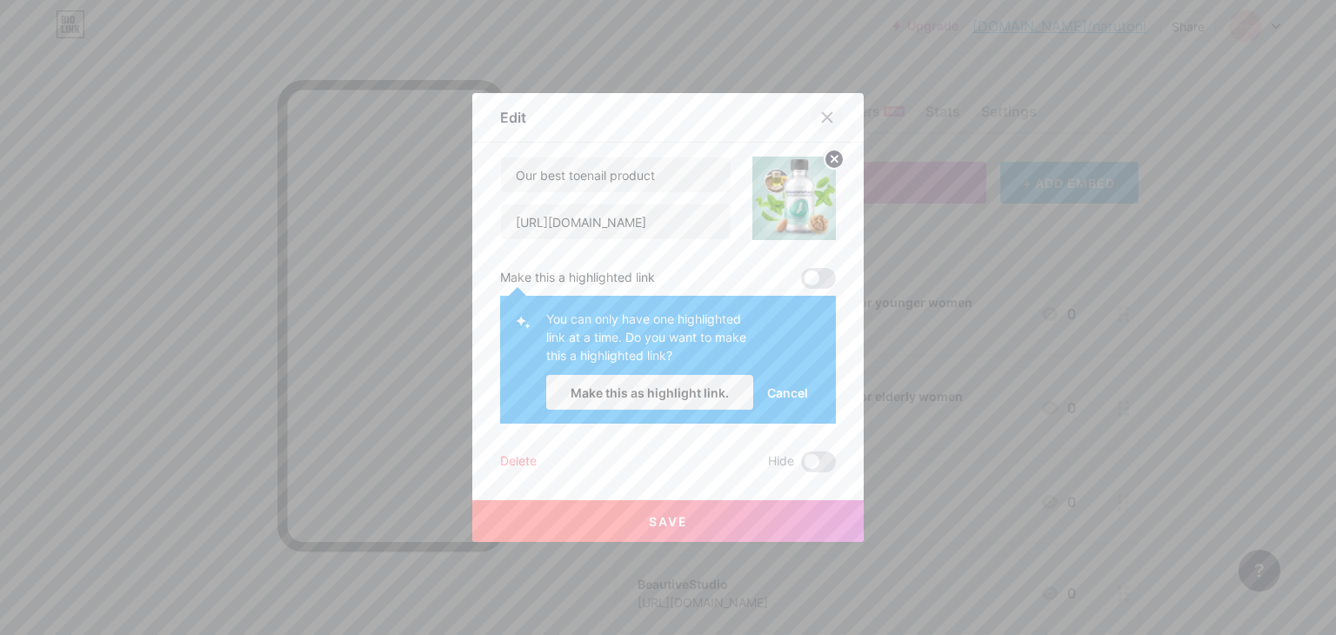
click at [823, 121] on icon at bounding box center [828, 118] width 10 height 10
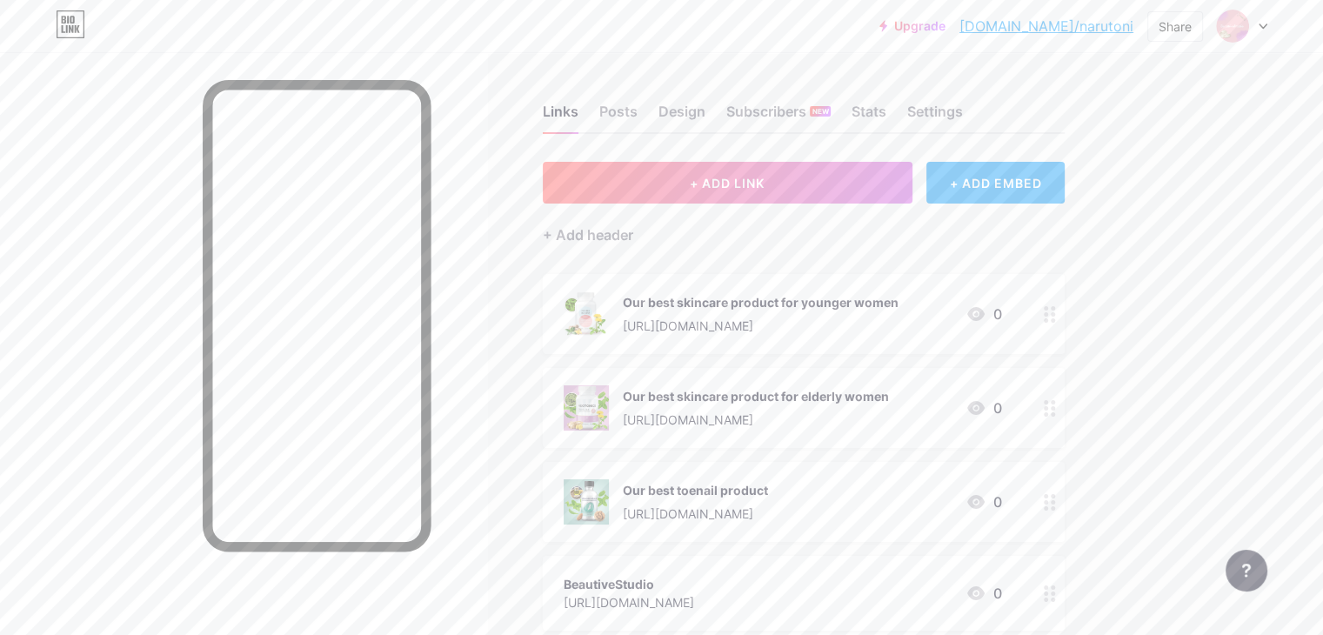
click at [889, 411] on div "[URL][DOMAIN_NAME]" at bounding box center [756, 419] width 266 height 18
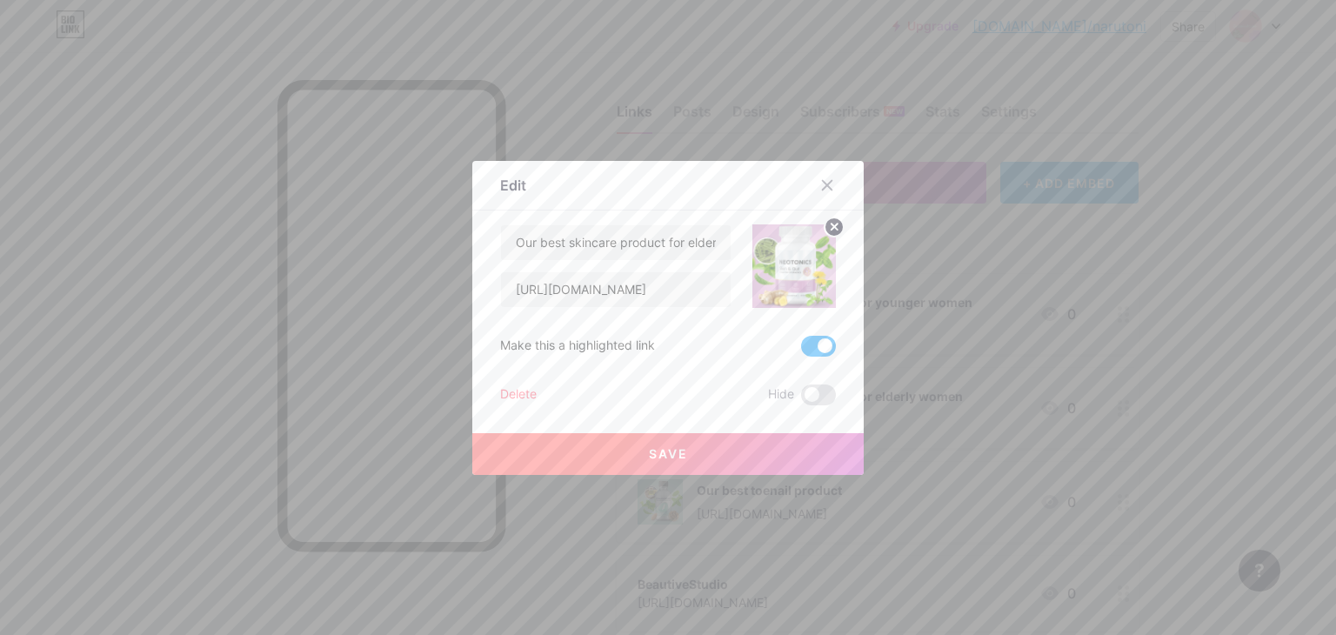
click at [810, 352] on span at bounding box center [818, 346] width 35 height 21
click at [801, 350] on input "checkbox" at bounding box center [801, 350] width 0 height 0
click at [822, 178] on icon at bounding box center [827, 185] width 14 height 14
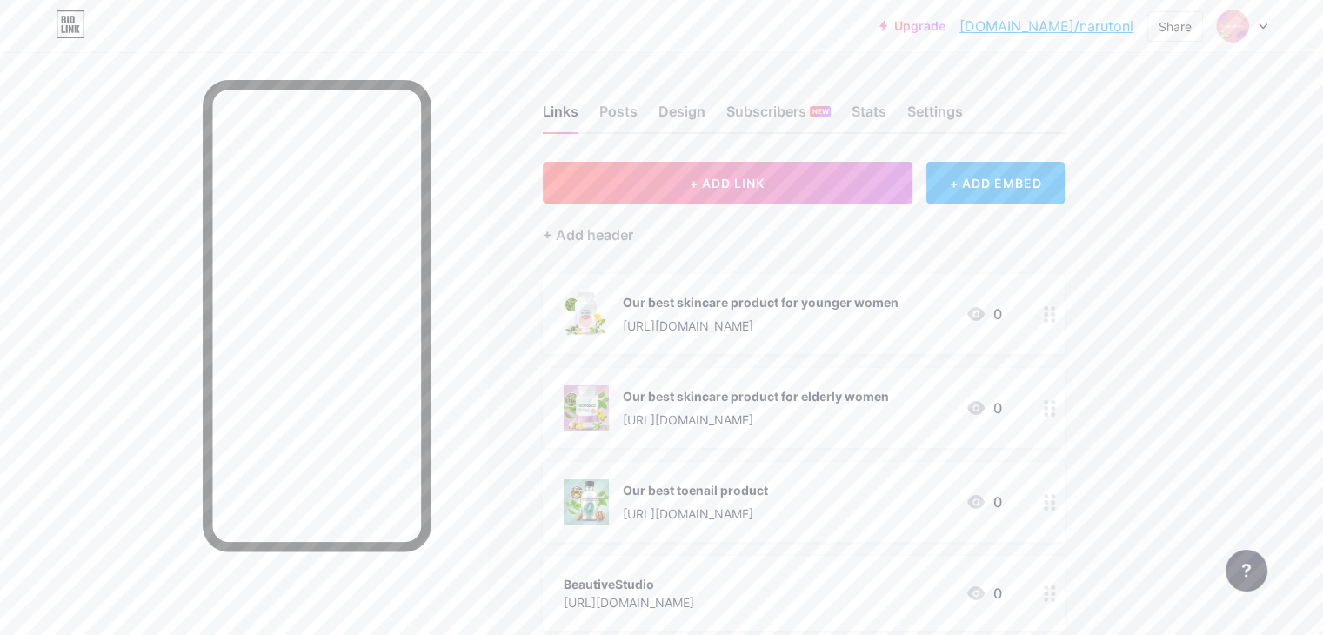
click at [876, 322] on div "[URL][DOMAIN_NAME]" at bounding box center [761, 326] width 276 height 18
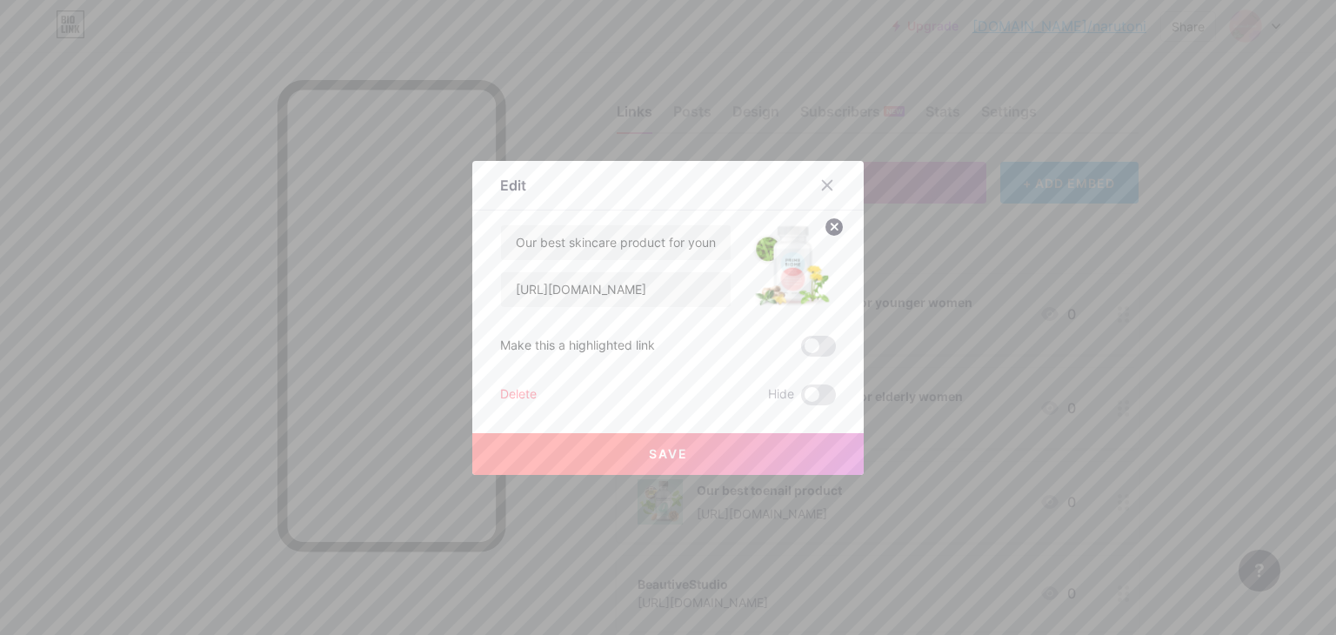
click at [814, 345] on span at bounding box center [818, 346] width 35 height 21
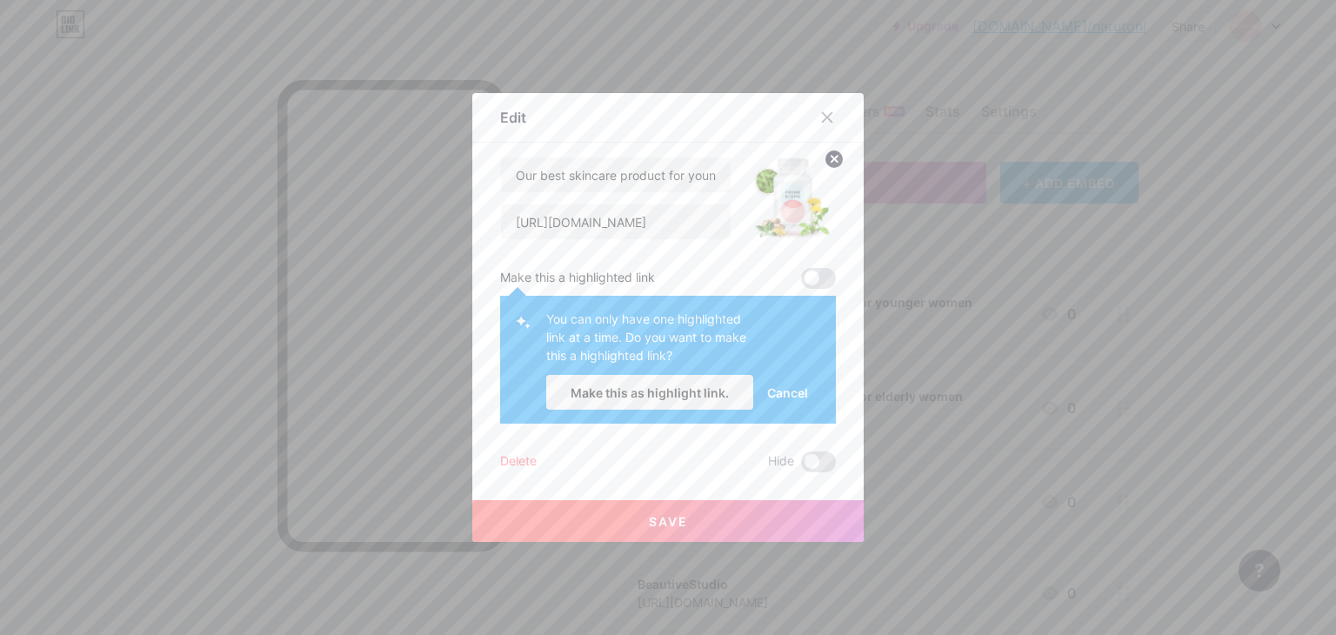
click at [810, 282] on span at bounding box center [818, 278] width 35 height 21
click at [770, 394] on span "Cancel" at bounding box center [787, 392] width 41 height 18
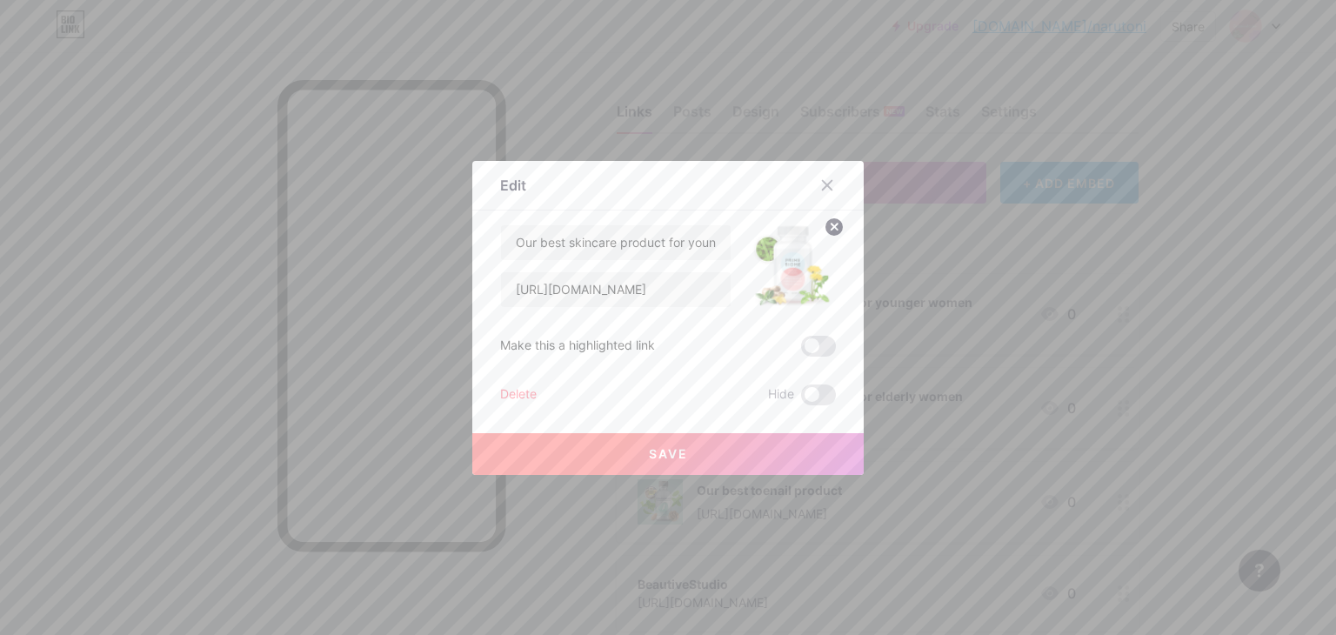
click at [745, 446] on button "Save" at bounding box center [667, 454] width 391 height 42
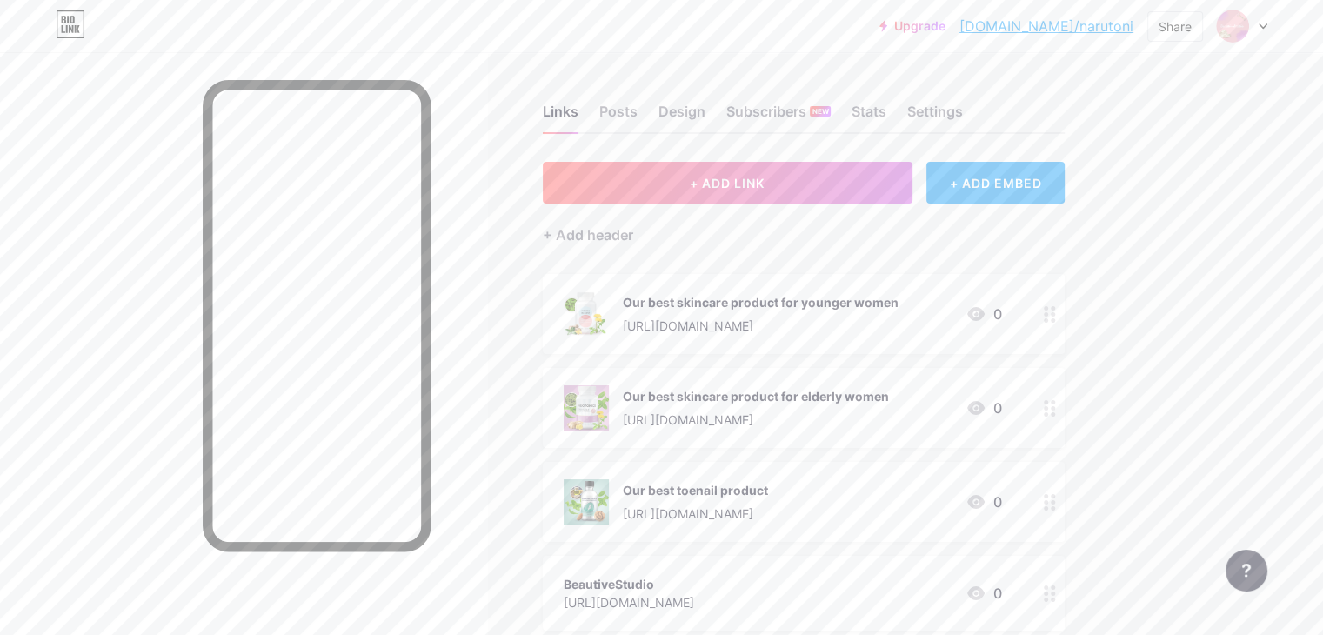
click at [805, 419] on div "[URL][DOMAIN_NAME]" at bounding box center [756, 419] width 266 height 18
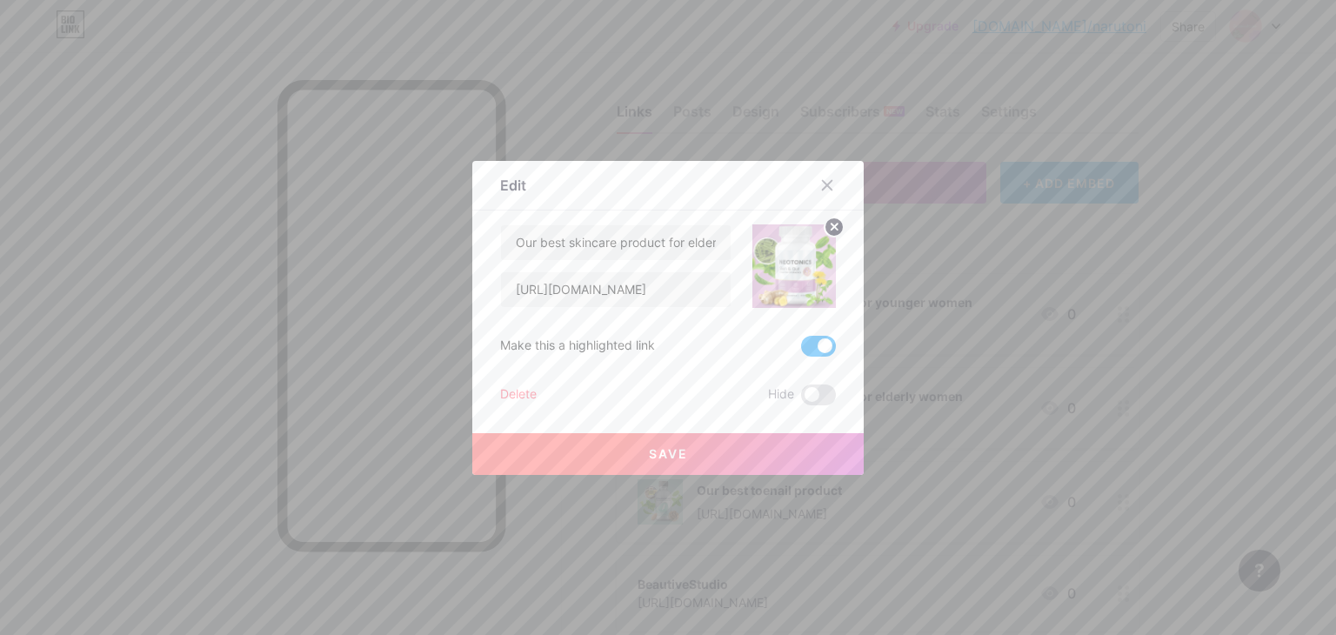
click at [819, 340] on span at bounding box center [818, 346] width 35 height 21
click at [801, 350] on input "checkbox" at bounding box center [801, 350] width 0 height 0
click at [775, 439] on button "Save" at bounding box center [667, 454] width 391 height 42
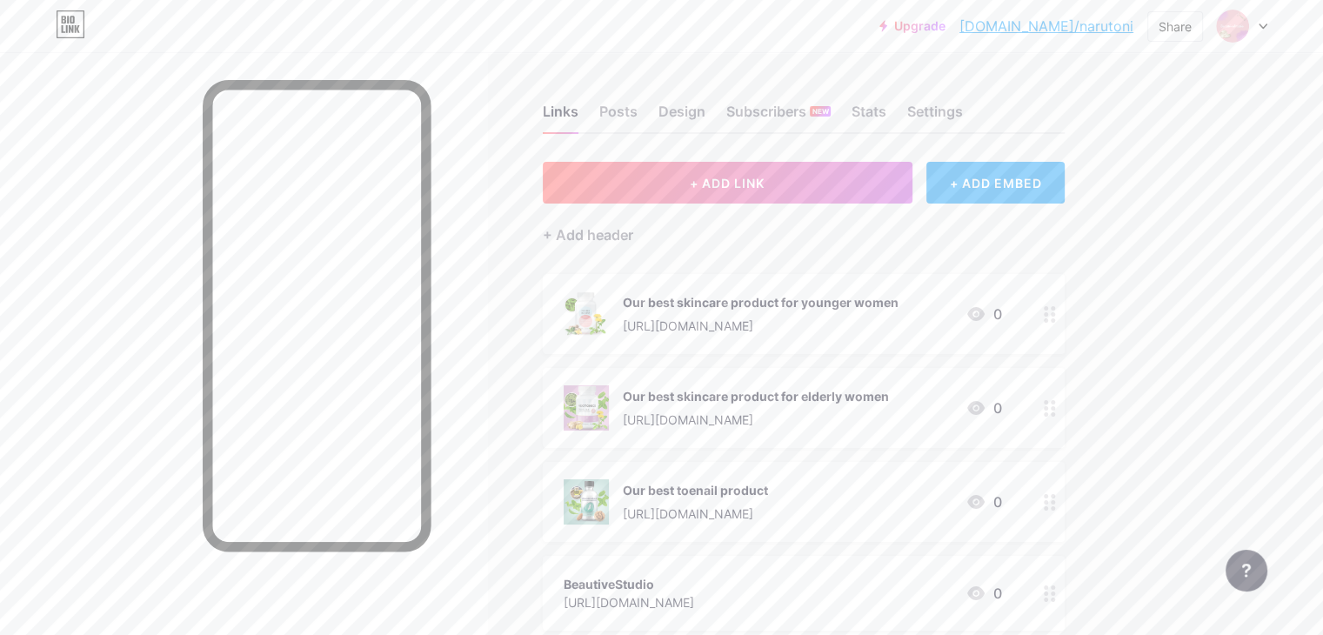
click at [1053, 25] on link "[DOMAIN_NAME]/narutoni" at bounding box center [1046, 26] width 174 height 21
click at [830, 106] on div "Subscribers NEW" at bounding box center [778, 116] width 104 height 31
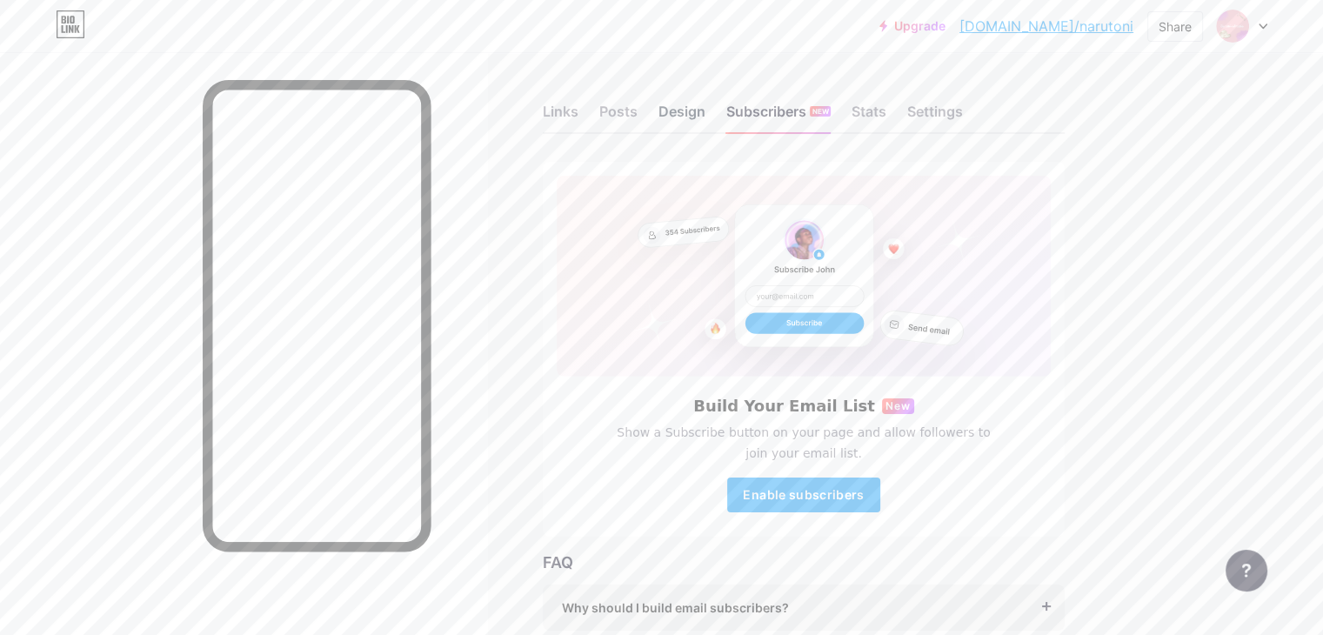
click at [705, 117] on div "Design" at bounding box center [681, 116] width 47 height 31
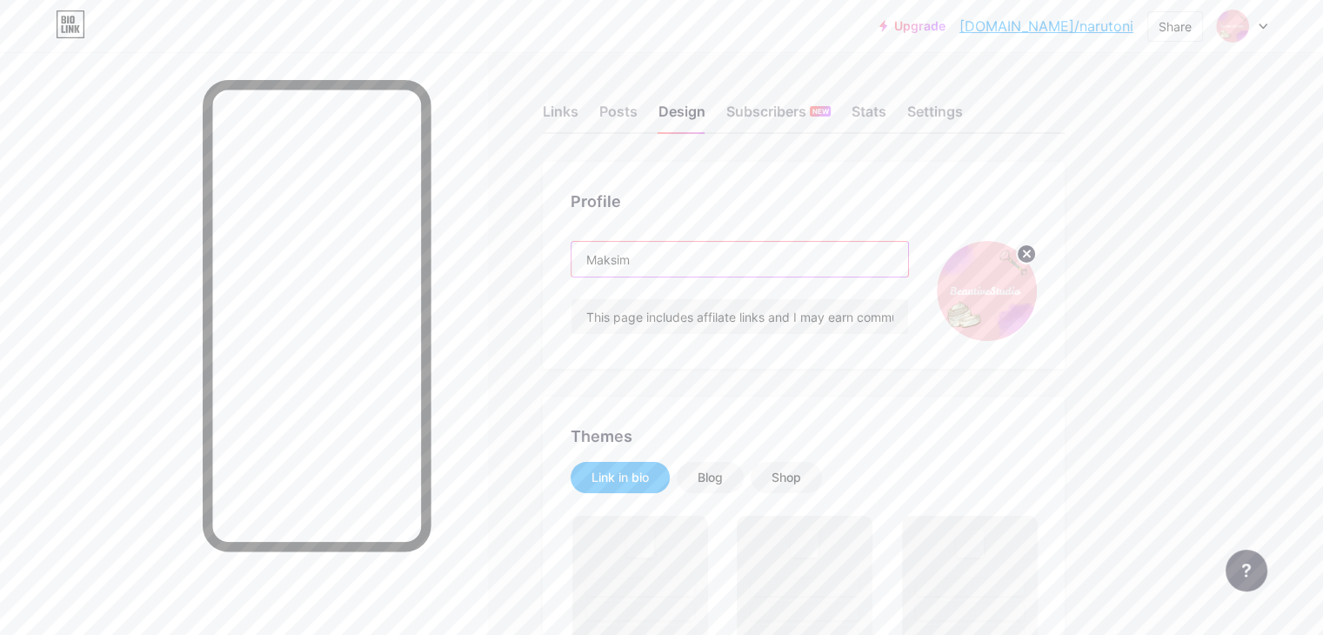
drag, startPoint x: 737, startPoint y: 244, endPoint x: 588, endPoint y: 286, distance: 155.3
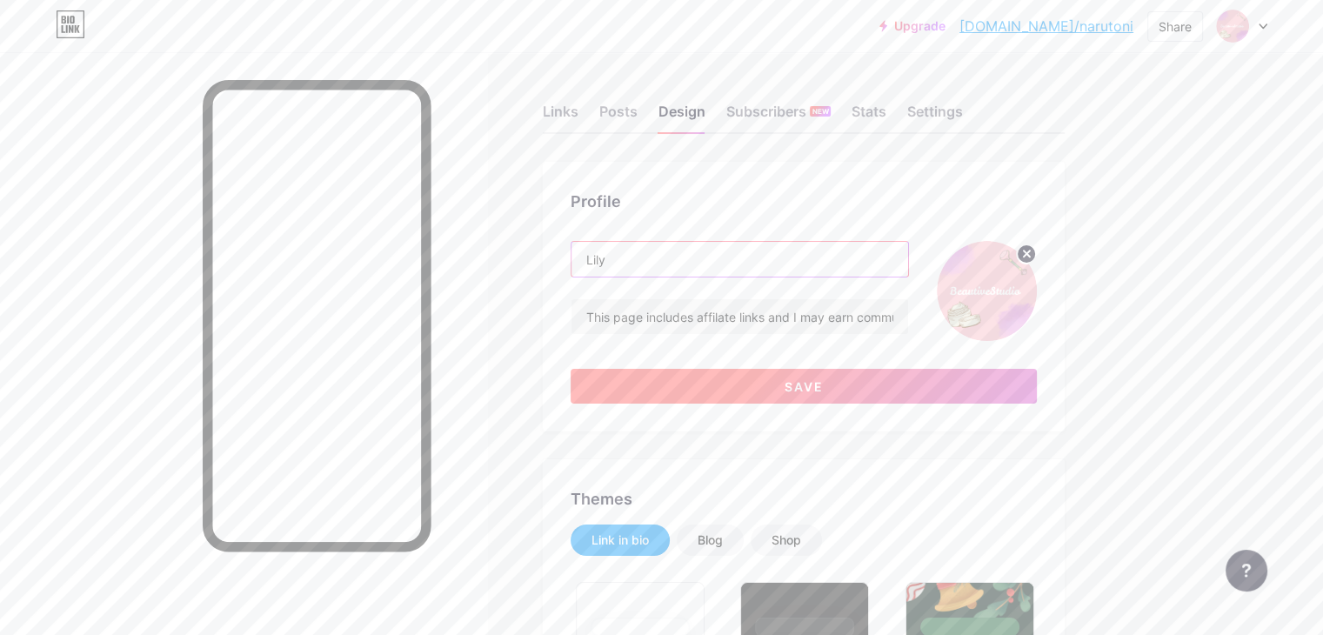
type input "Lily"
click at [803, 379] on button "Save" at bounding box center [803, 386] width 466 height 35
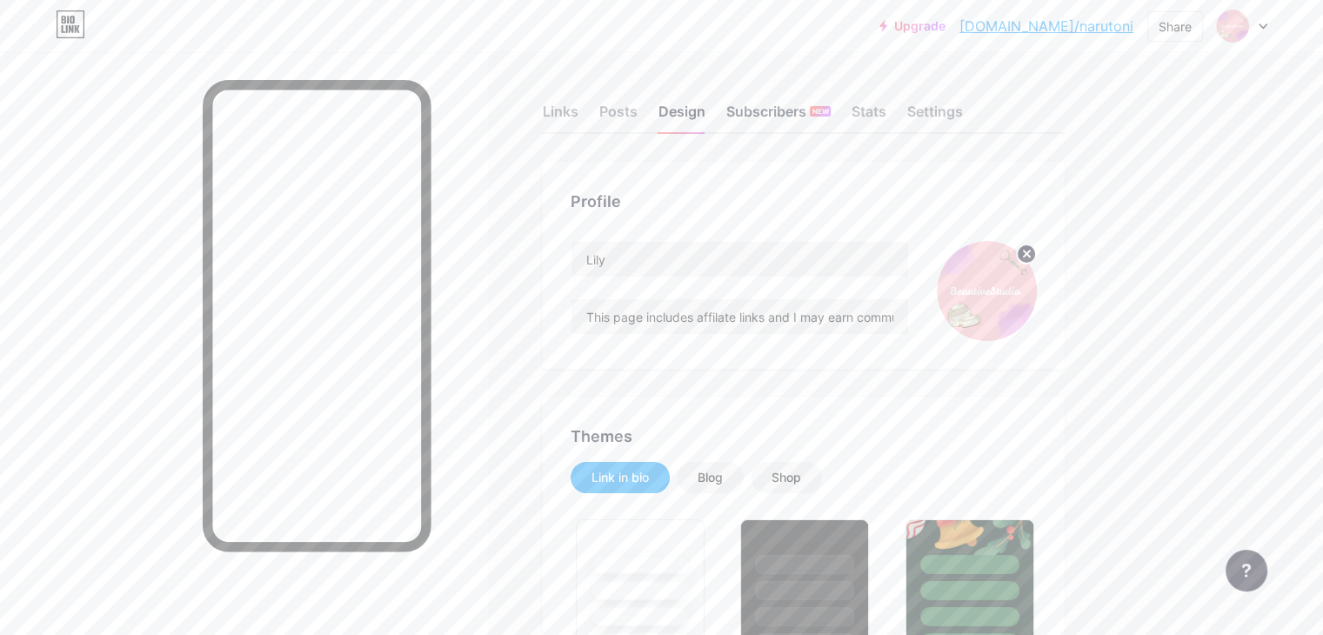
click at [830, 105] on div "Subscribers NEW" at bounding box center [778, 116] width 104 height 31
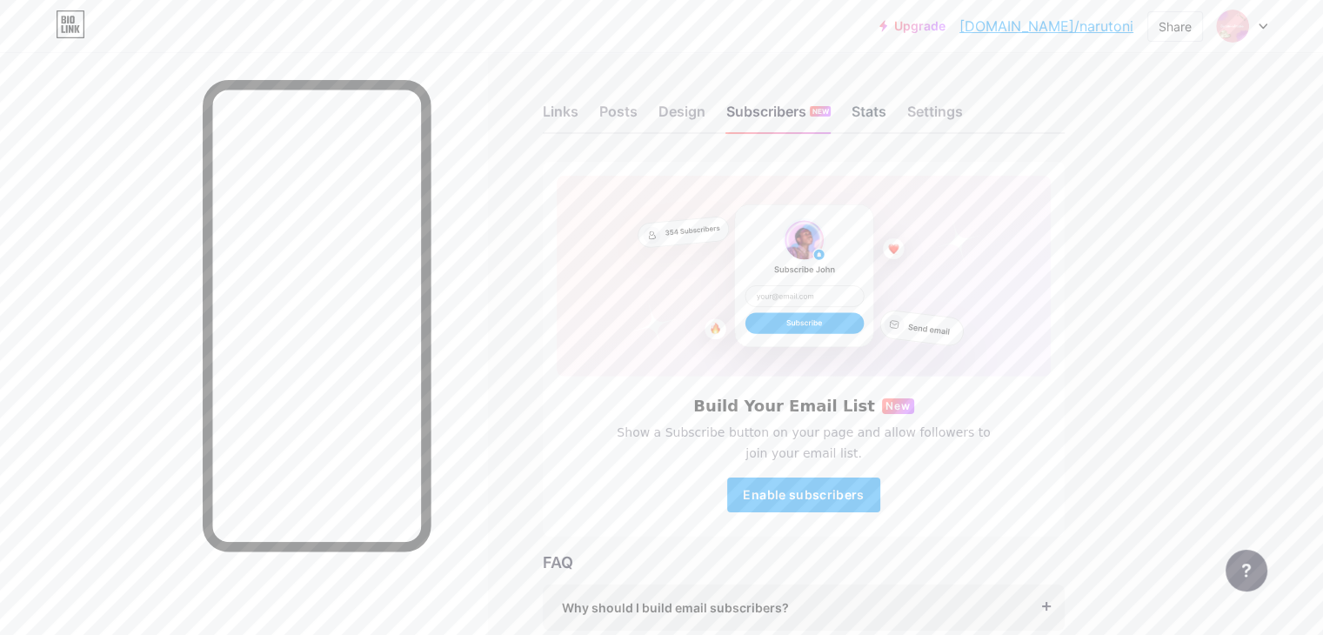
click at [886, 113] on div "Stats" at bounding box center [868, 116] width 35 height 31
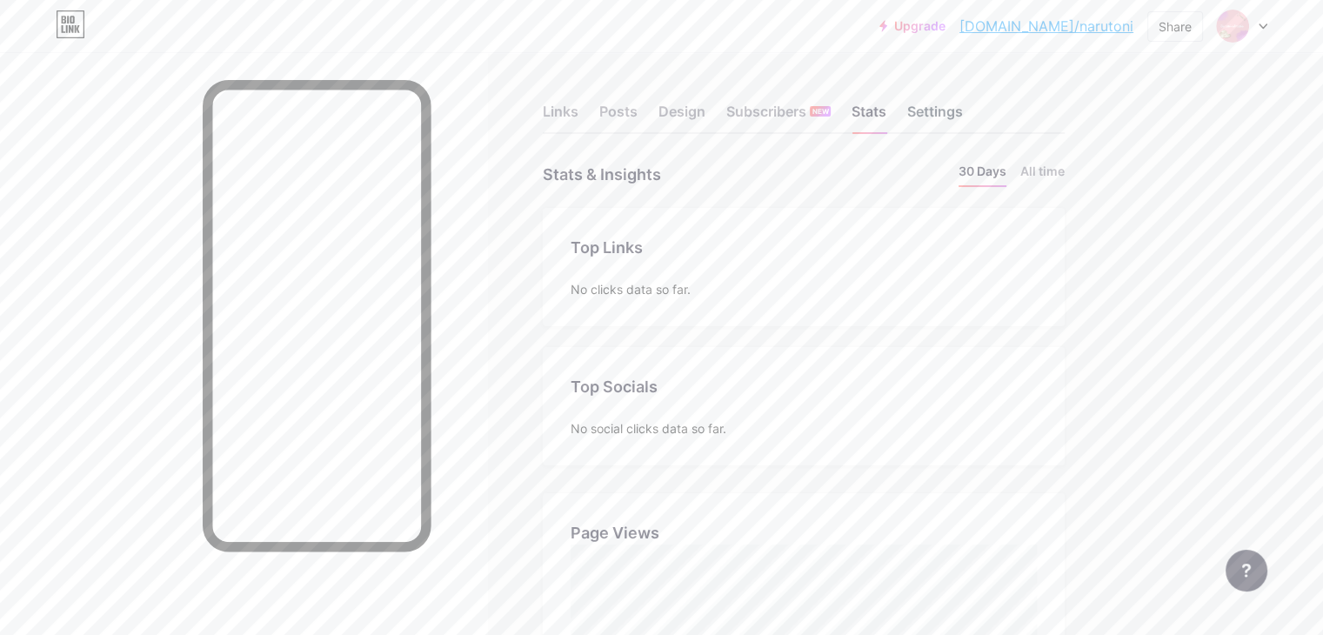
scroll to position [634, 1322]
click at [963, 117] on div "Settings" at bounding box center [935, 116] width 56 height 31
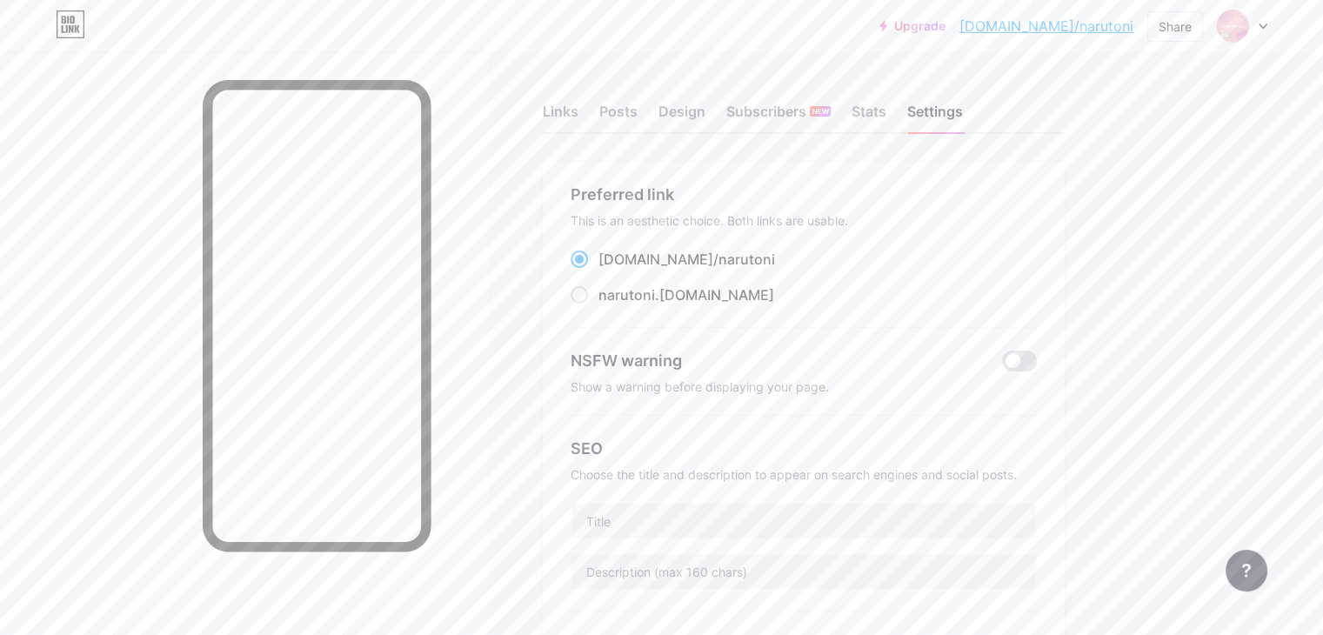
click at [653, 119] on div "Links Posts Design Subscribers NEW Stats Settings" at bounding box center [804, 103] width 522 height 61
